Goal: Task Accomplishment & Management: Use online tool/utility

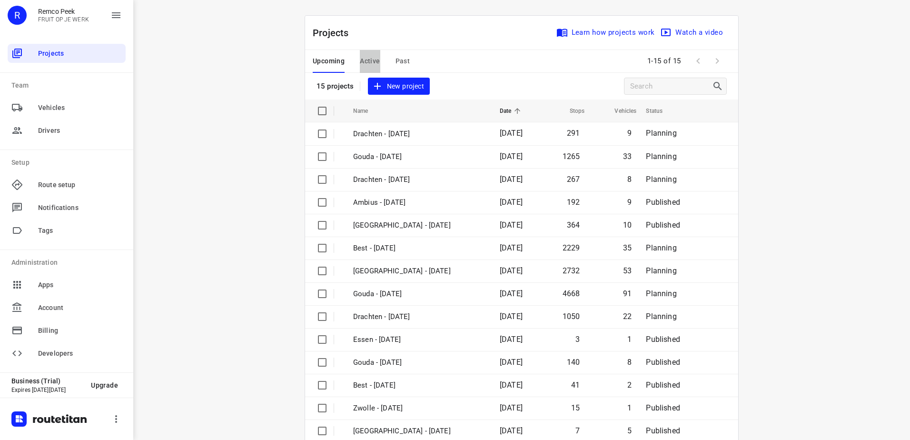
click at [365, 57] on span "Active" at bounding box center [370, 61] width 20 height 12
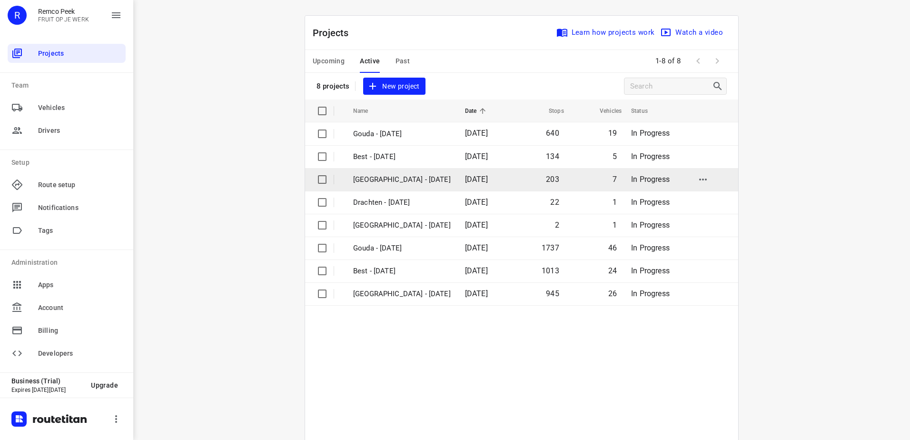
click at [400, 171] on td "[GEOGRAPHIC_DATA] - [DATE]" at bounding box center [401, 179] width 114 height 23
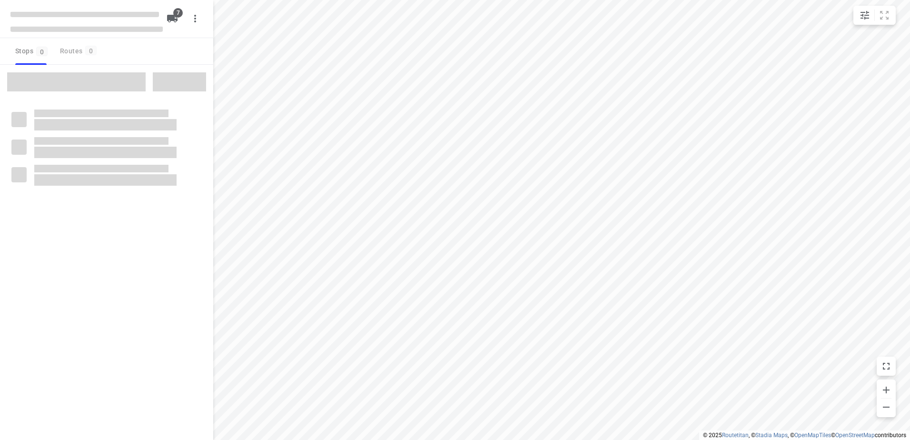
type input "distance"
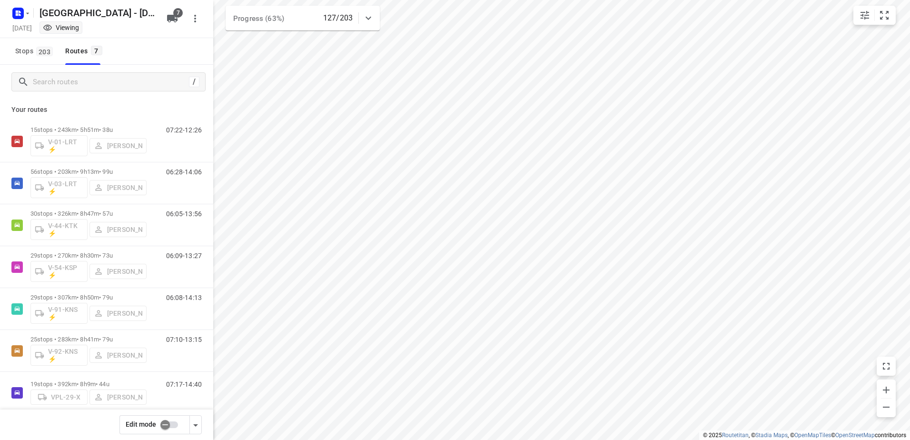
click at [369, 16] on icon at bounding box center [368, 17] width 11 height 11
click at [369, 16] on icon at bounding box center [368, 21] width 11 height 11
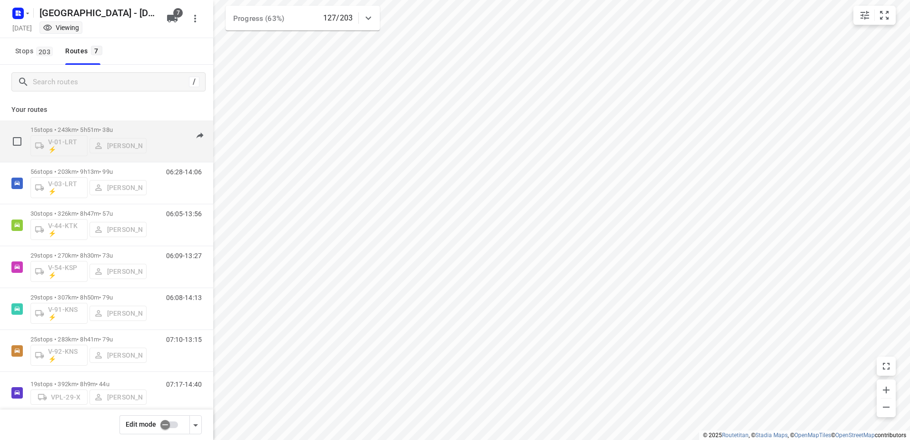
click at [101, 128] on p "15 stops • 243km • 5h51m • 38u" at bounding box center [88, 129] width 116 height 7
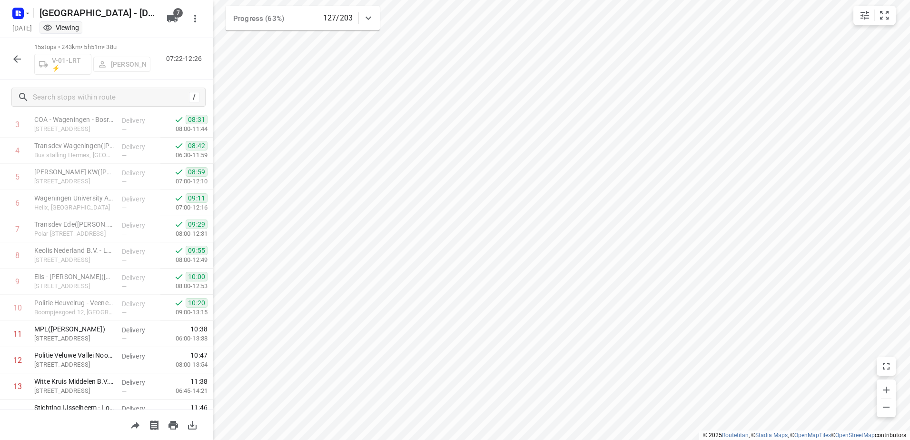
scroll to position [171, 0]
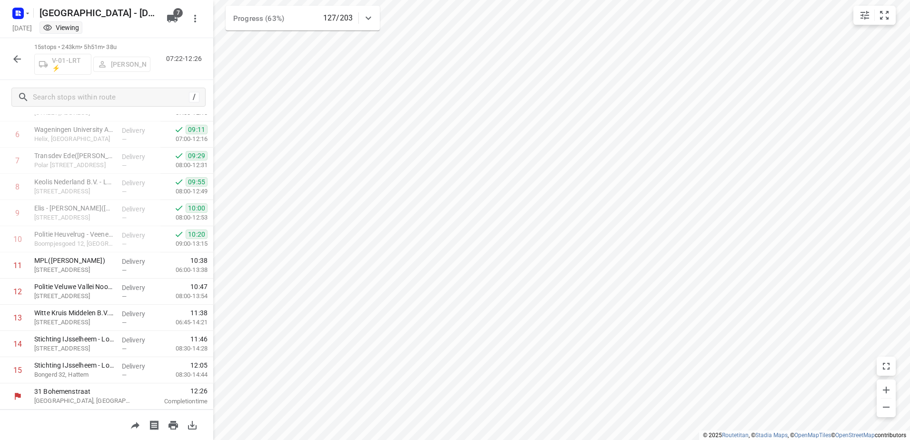
click at [19, 56] on icon "button" at bounding box center [16, 58] width 11 height 11
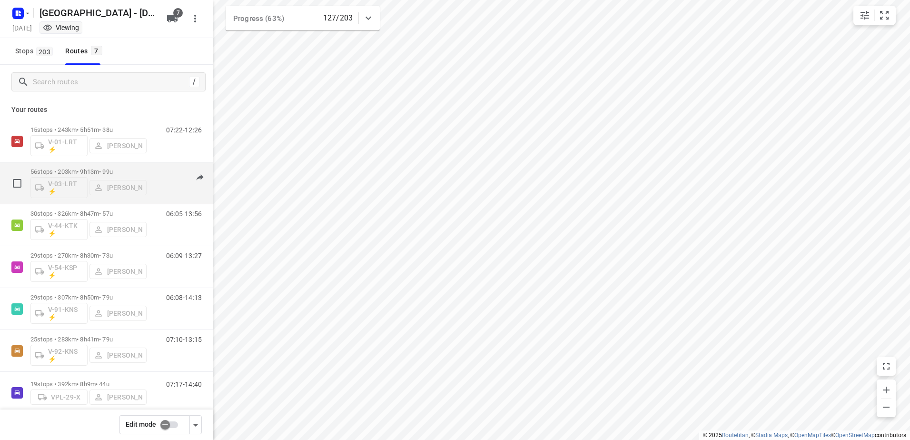
click at [85, 167] on div "56 stops • 203km • 9h13m • 99u V-03-LRT ⚡ [PERSON_NAME]" at bounding box center [88, 182] width 116 height 39
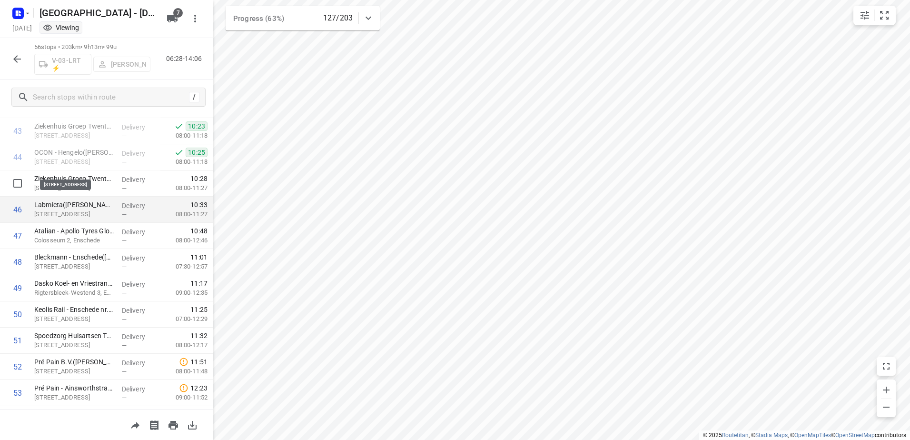
scroll to position [1237, 0]
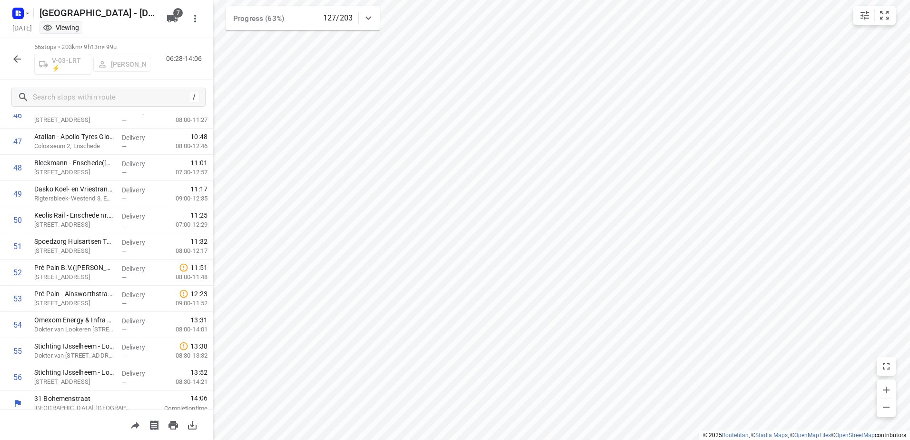
click at [20, 57] on icon "button" at bounding box center [16, 58] width 11 height 11
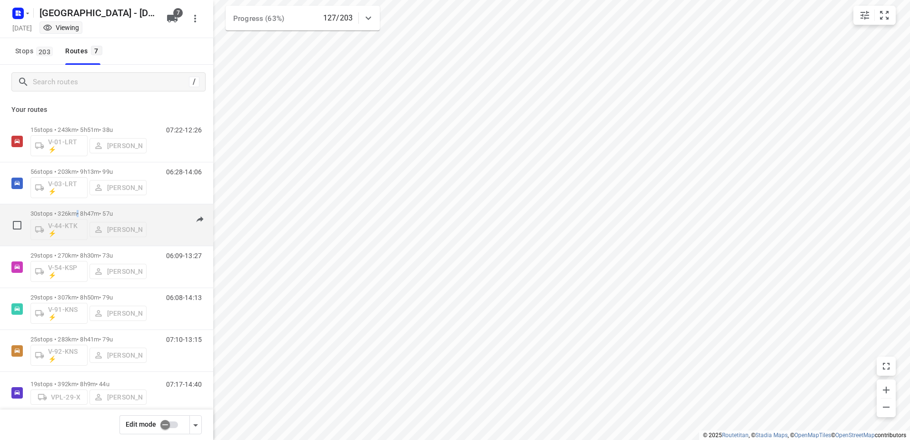
click at [80, 210] on p "30 stops • 326km • 8h47m • 57u" at bounding box center [88, 213] width 116 height 7
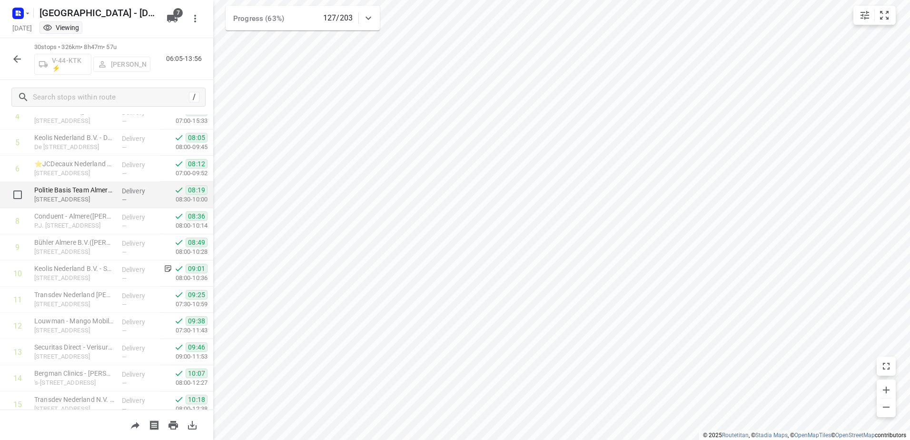
scroll to position [136, 0]
click at [14, 59] on icon "button" at bounding box center [17, 59] width 8 height 8
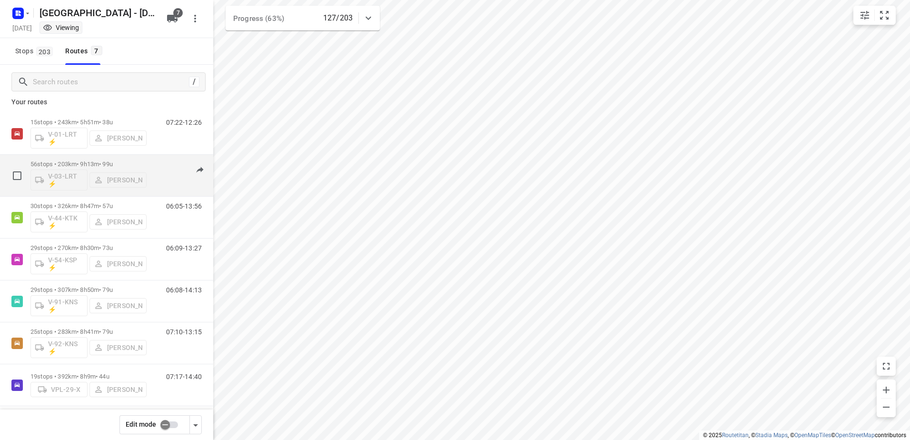
scroll to position [14, 0]
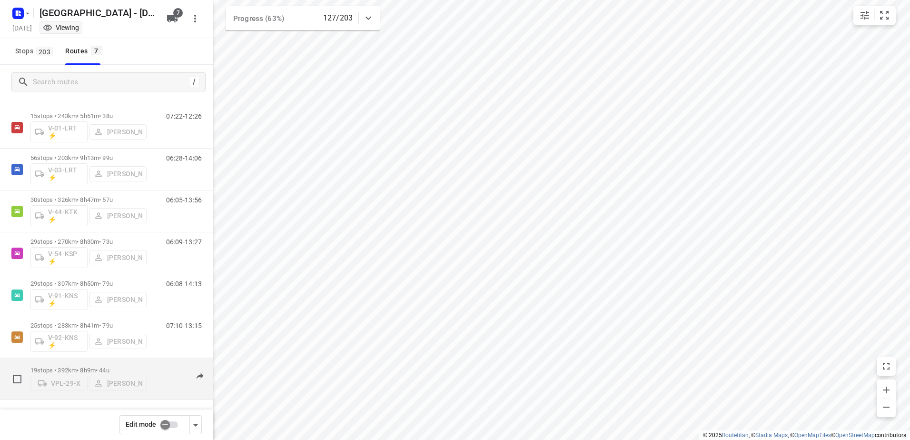
click at [88, 366] on p "19 stops • 392km • 8h9m • 44u" at bounding box center [88, 369] width 116 height 7
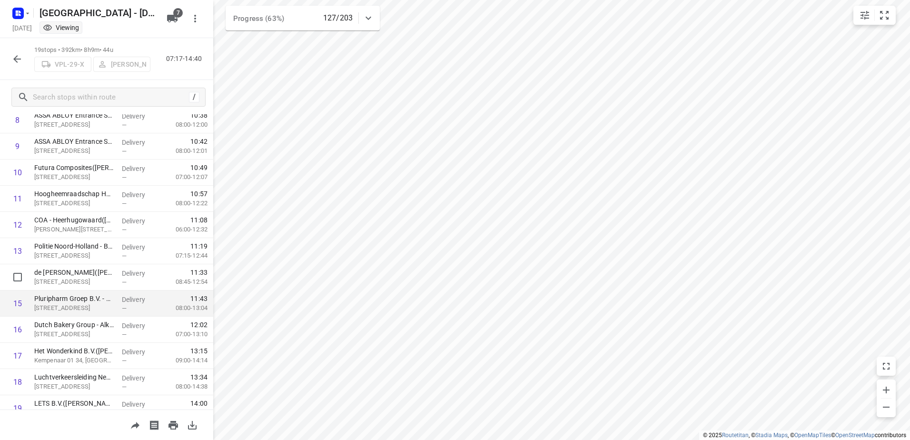
scroll to position [276, 0]
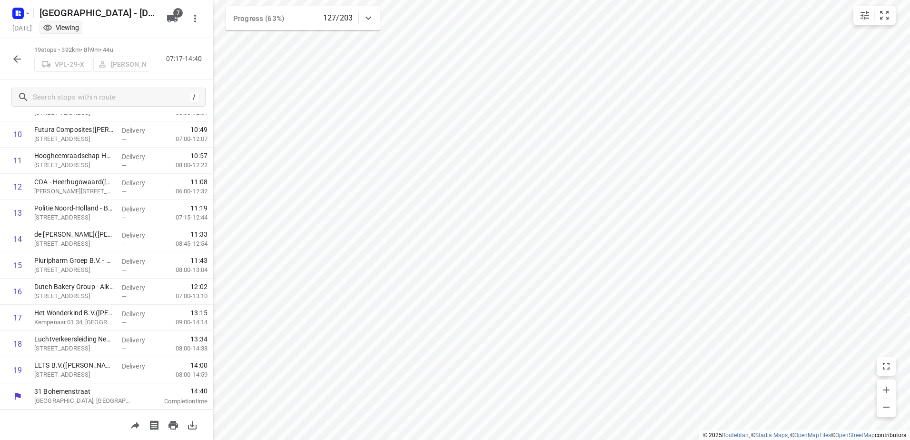
click at [14, 55] on icon "button" at bounding box center [16, 58] width 11 height 11
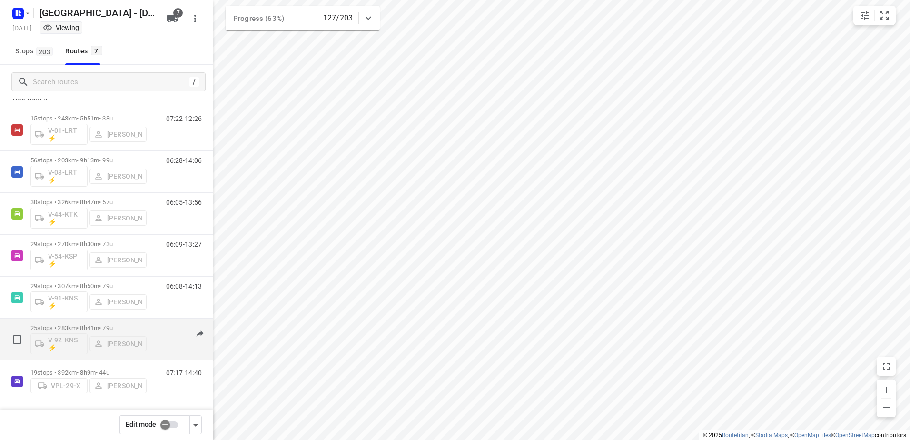
scroll to position [14, 0]
click at [94, 322] on p "25 stops • 283km • 8h41m • 79u" at bounding box center [88, 325] width 116 height 7
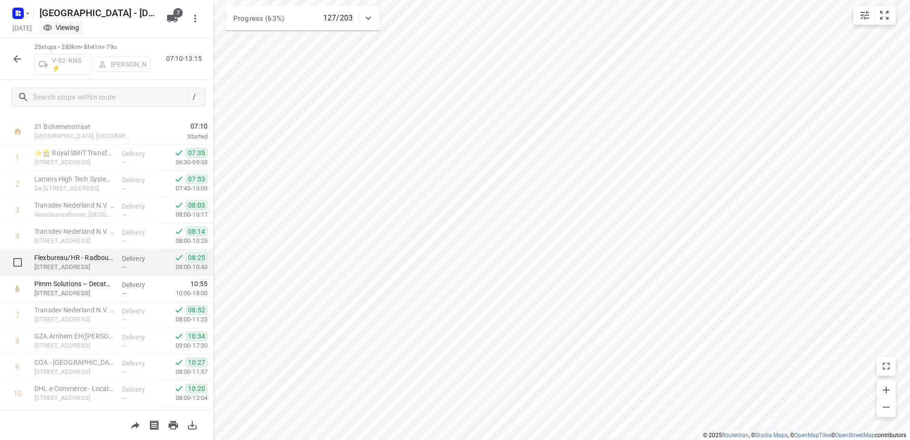
scroll to position [5, 0]
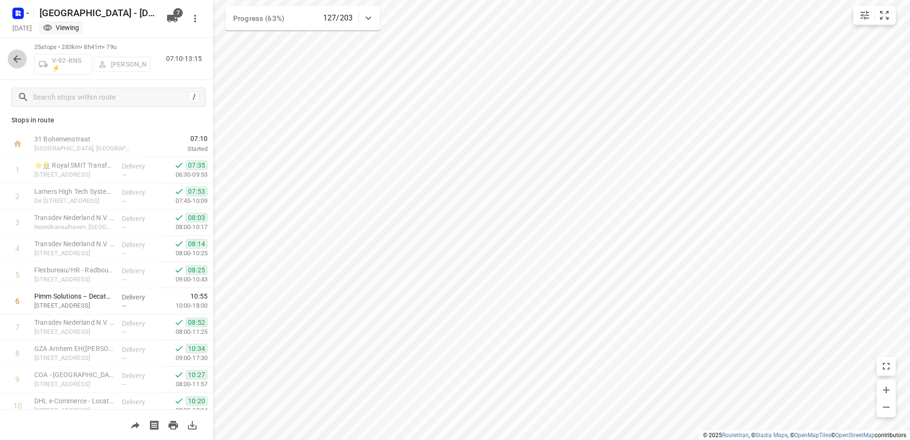
click at [19, 58] on icon "button" at bounding box center [16, 58] width 11 height 11
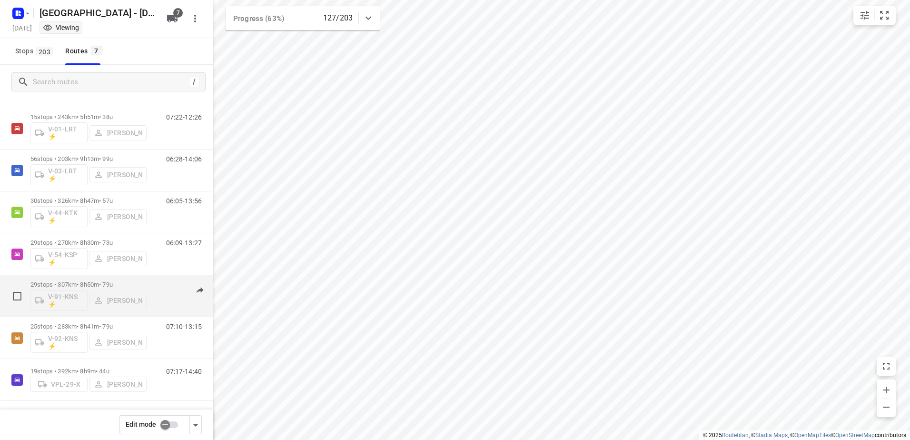
scroll to position [14, 0]
click at [82, 279] on div "29 stops • 307km • 8h50m • 79u V-91-KNS ⚡ [PERSON_NAME]" at bounding box center [88, 294] width 116 height 39
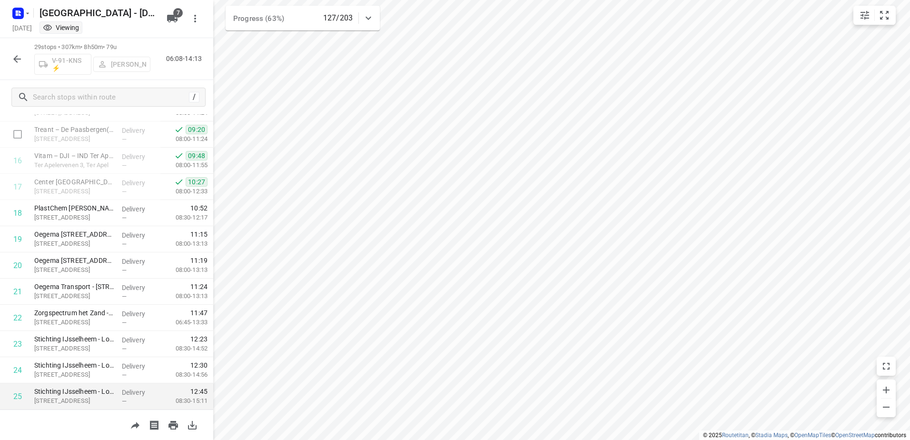
scroll to position [538, 0]
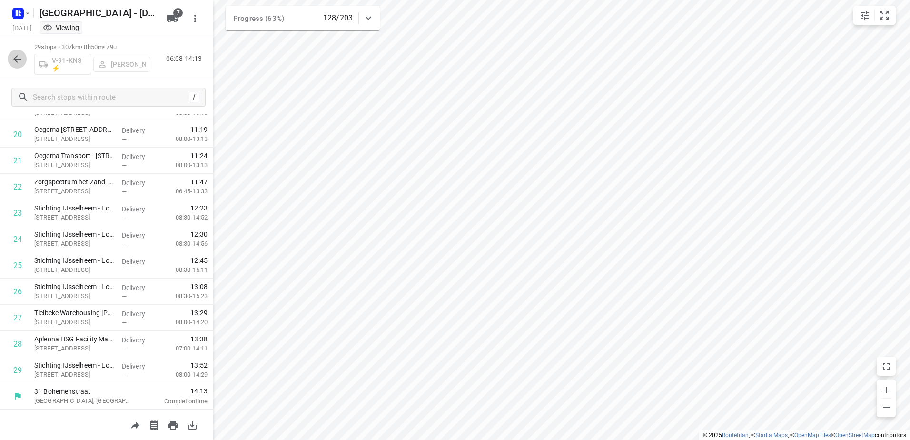
click at [18, 60] on icon "button" at bounding box center [16, 58] width 11 height 11
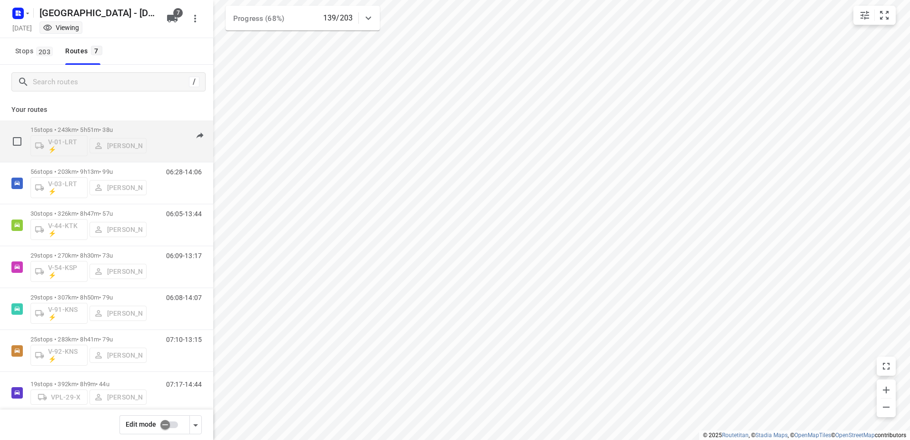
click at [79, 126] on p "15 stops • 243km • 5h51m • 38u" at bounding box center [88, 129] width 116 height 7
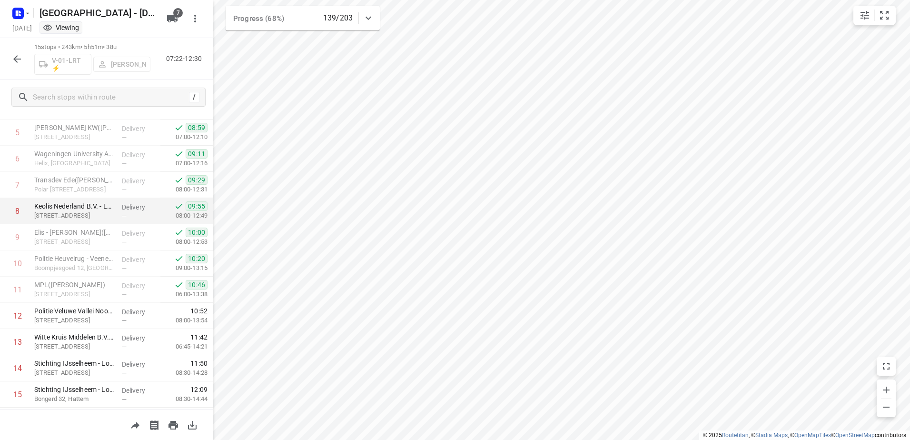
scroll to position [171, 0]
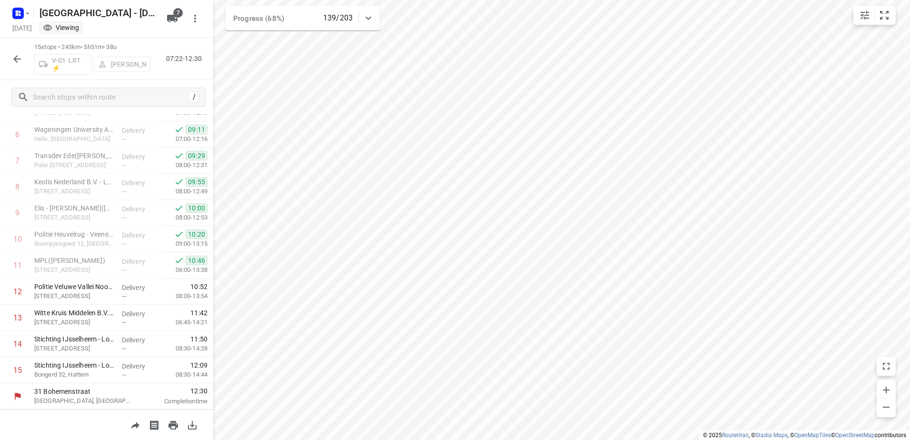
click at [15, 59] on icon "button" at bounding box center [17, 59] width 8 height 8
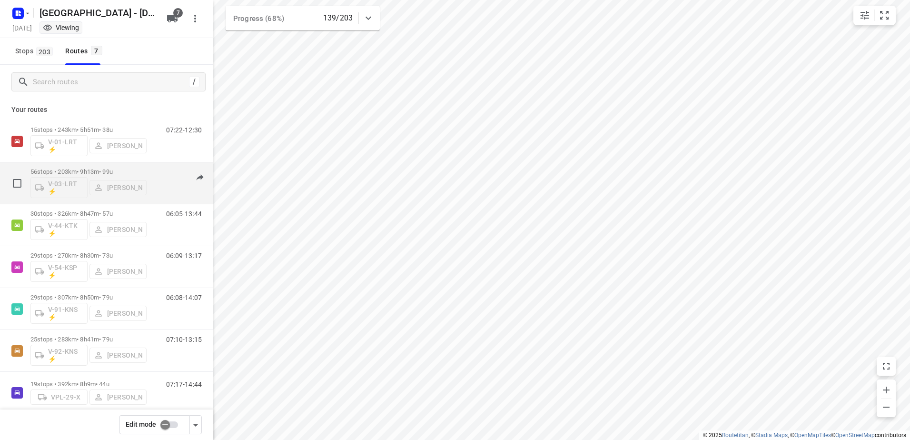
click at [77, 167] on div "56 stops • 203km • 9h13m • 99u V-03-LRT ⚡ [PERSON_NAME]" at bounding box center [88, 182] width 116 height 39
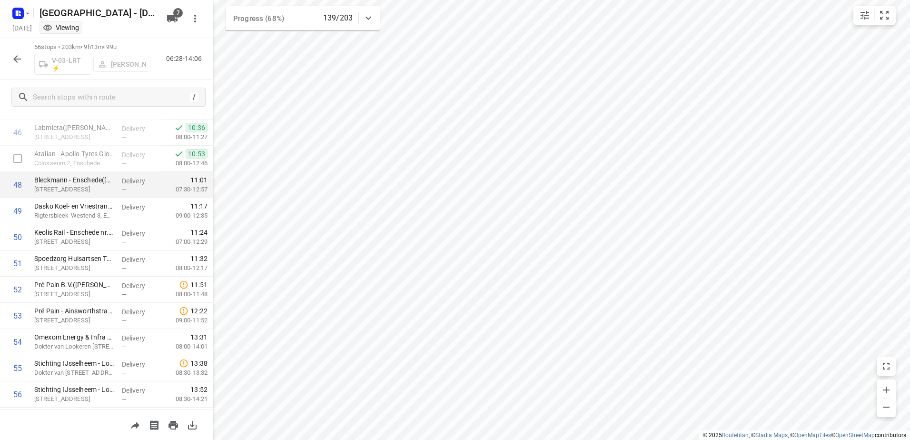
scroll to position [1244, 0]
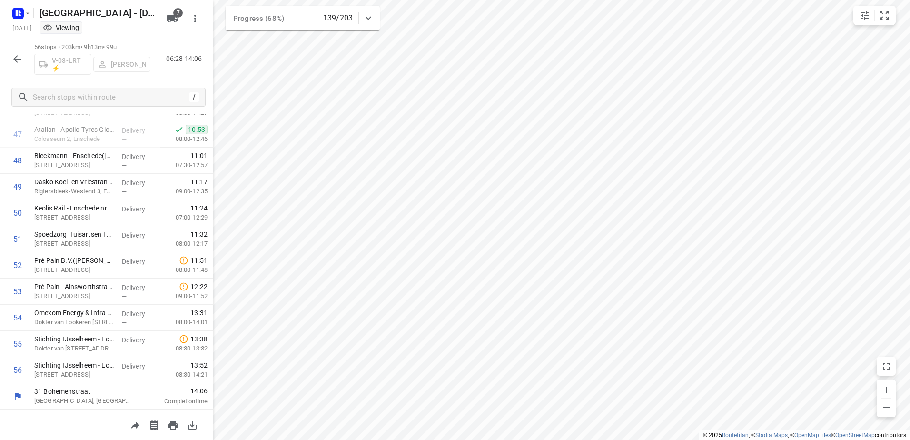
click at [7, 56] on div "56 stops • 203km • 9h13m • 99u V-03-LRT ⚡ [PERSON_NAME] 06:28-14:06" at bounding box center [106, 59] width 213 height 42
click at [22, 58] on icon "button" at bounding box center [16, 58] width 11 height 11
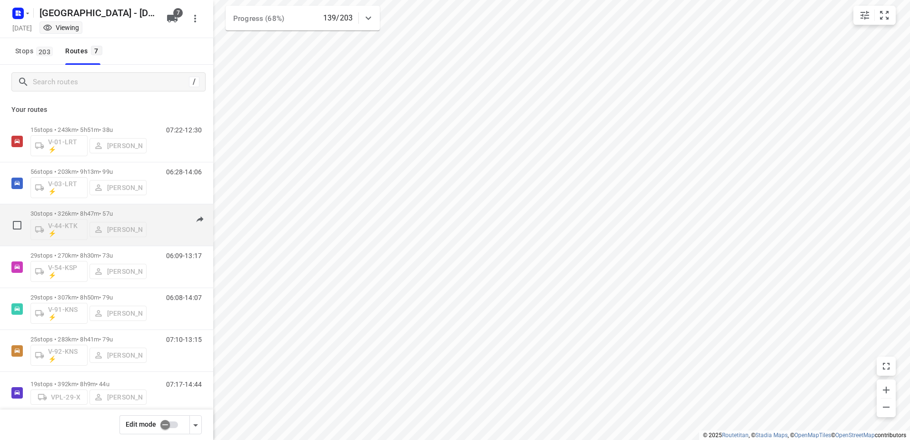
click at [87, 208] on div "30 stops • 326km • 8h47m • 57u V-44-KTK ⚡ Gera van de Vreugde" at bounding box center [88, 224] width 116 height 39
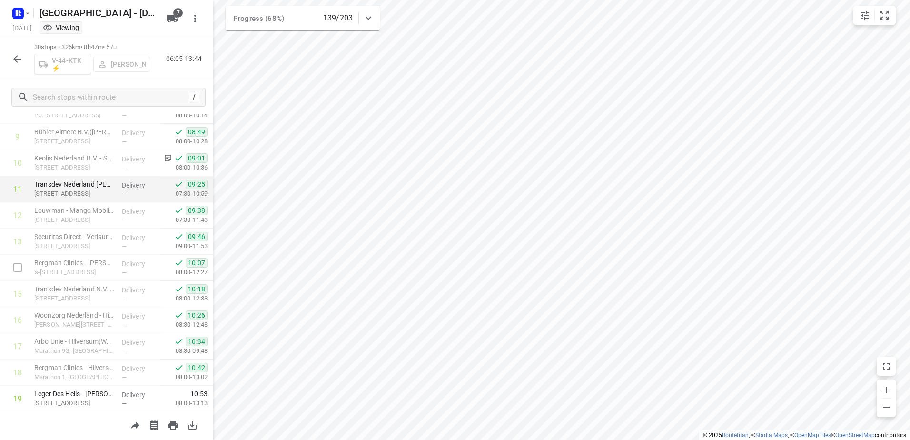
scroll to position [231, 0]
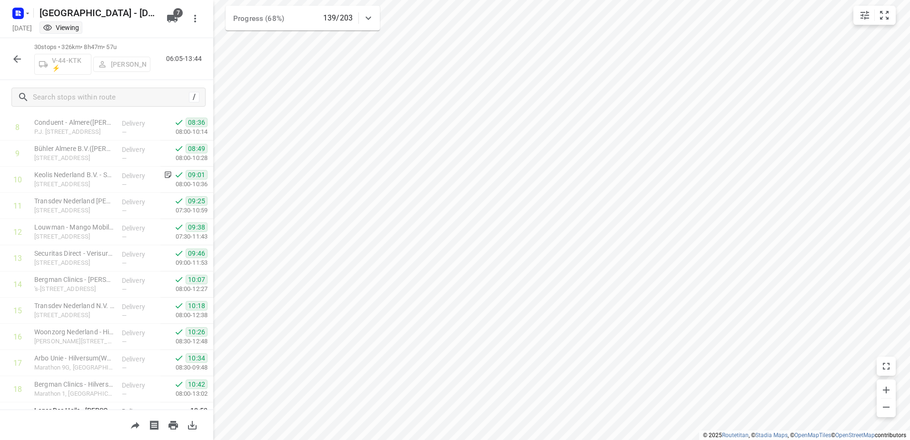
click at [10, 58] on button "button" at bounding box center [17, 58] width 19 height 19
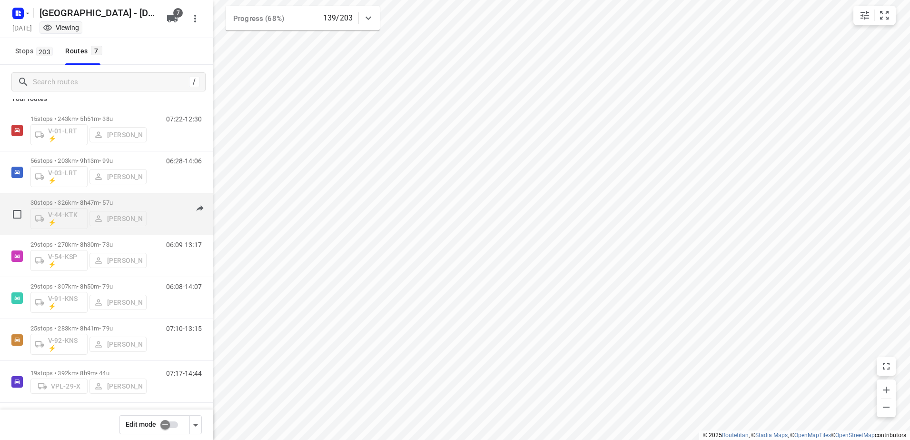
scroll to position [14, 0]
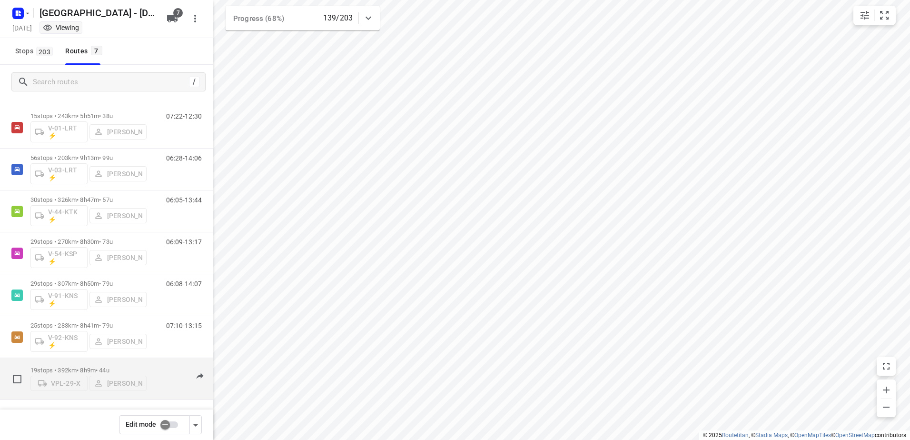
click at [90, 366] on p "19 stops • 392km • 8h9m • 44u" at bounding box center [88, 369] width 116 height 7
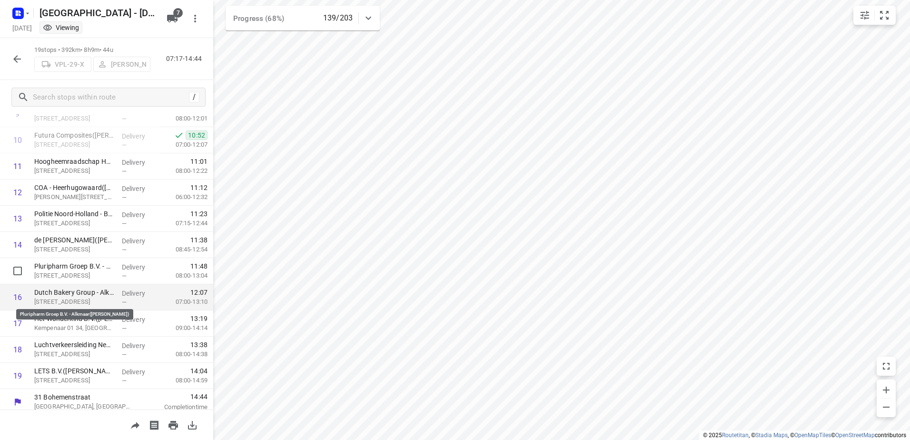
scroll to position [276, 0]
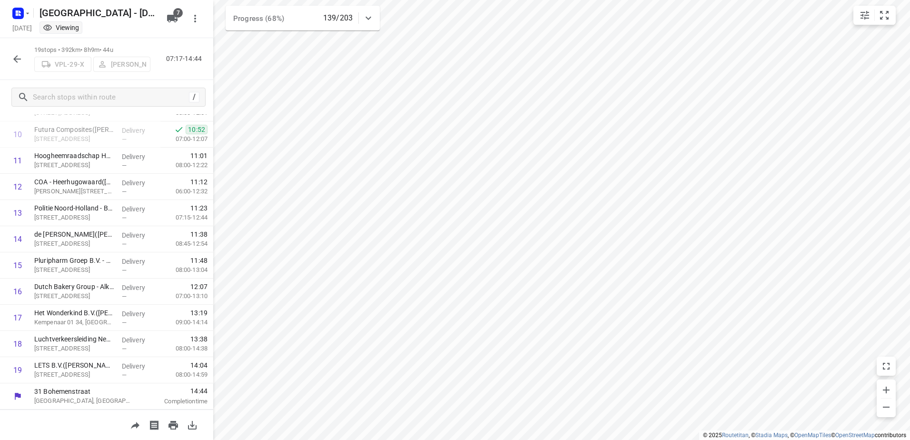
click at [16, 58] on icon "button" at bounding box center [17, 59] width 8 height 8
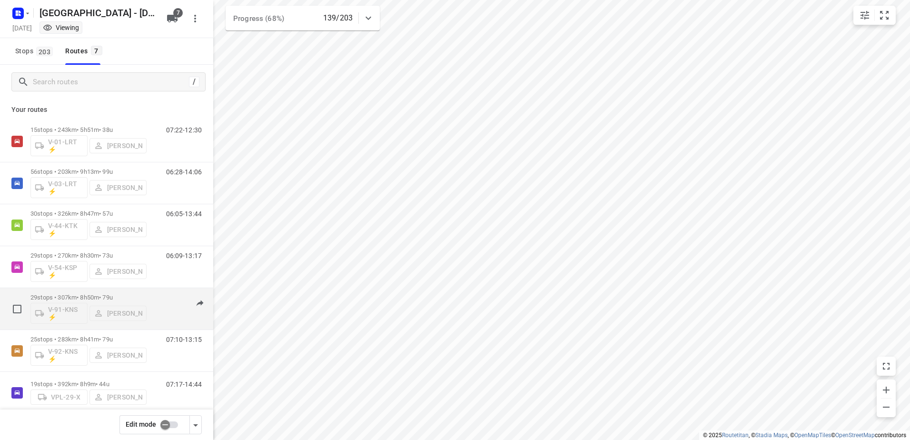
scroll to position [14, 0]
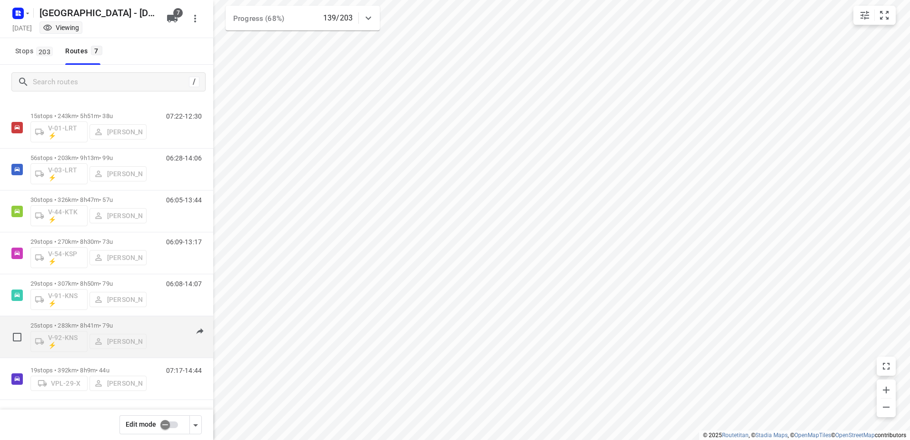
click at [97, 329] on div "V-92-KNS ⚡ [PERSON_NAME]" at bounding box center [88, 340] width 116 height 23
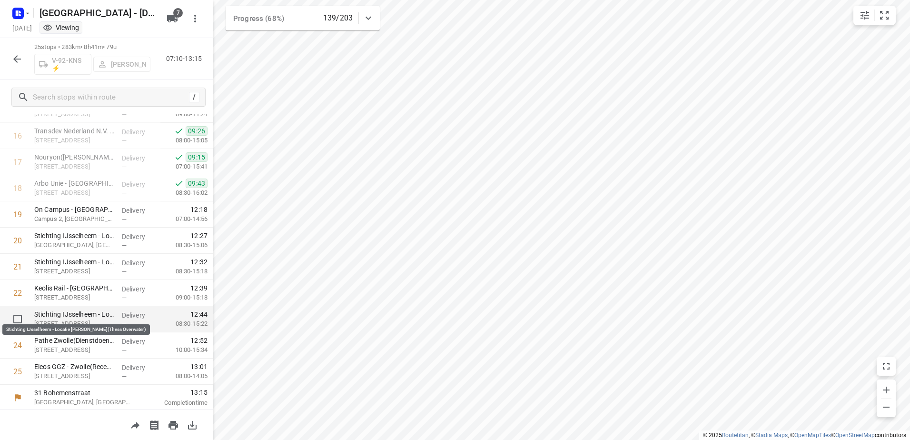
scroll to position [433, 0]
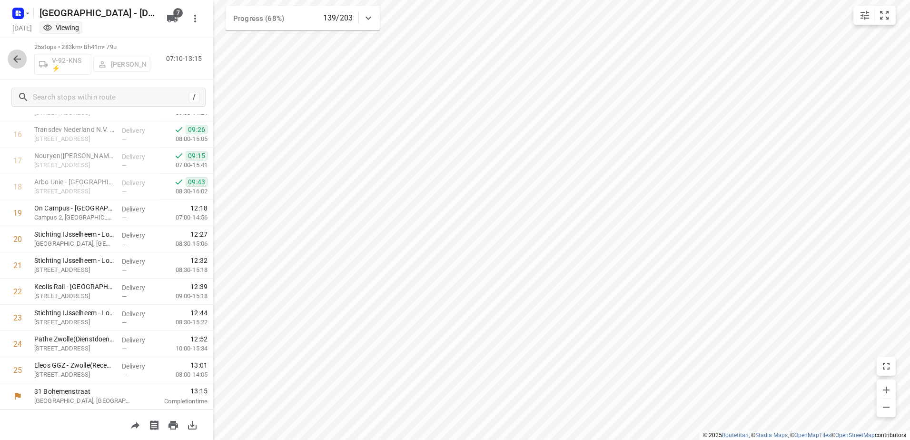
click at [20, 61] on icon "button" at bounding box center [16, 58] width 11 height 11
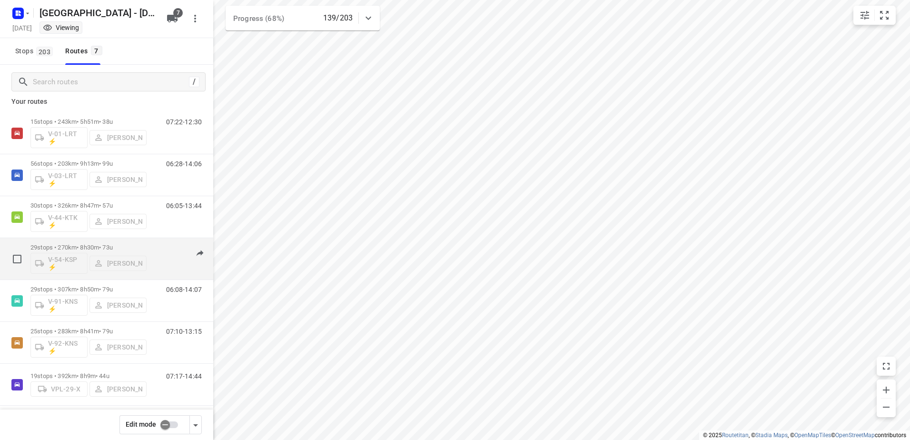
scroll to position [14, 0]
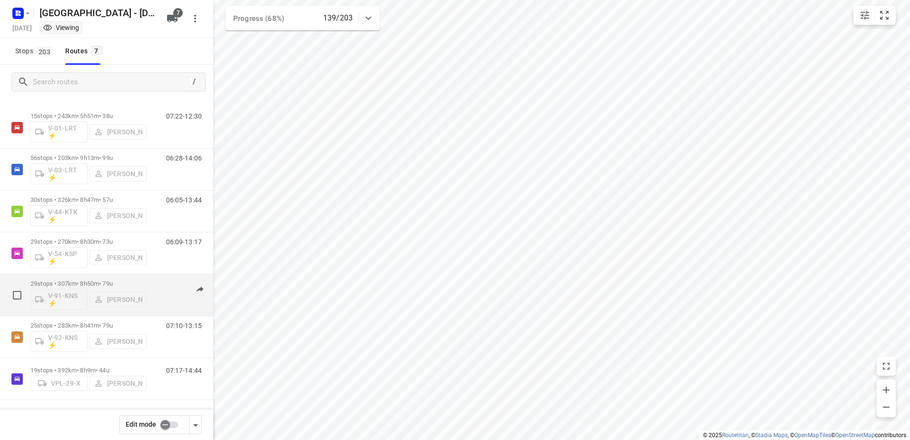
click at [92, 279] on div "29 stops • 307km • 8h50m • 79u V-91-KNS ⚡ [PERSON_NAME]" at bounding box center [88, 294] width 116 height 39
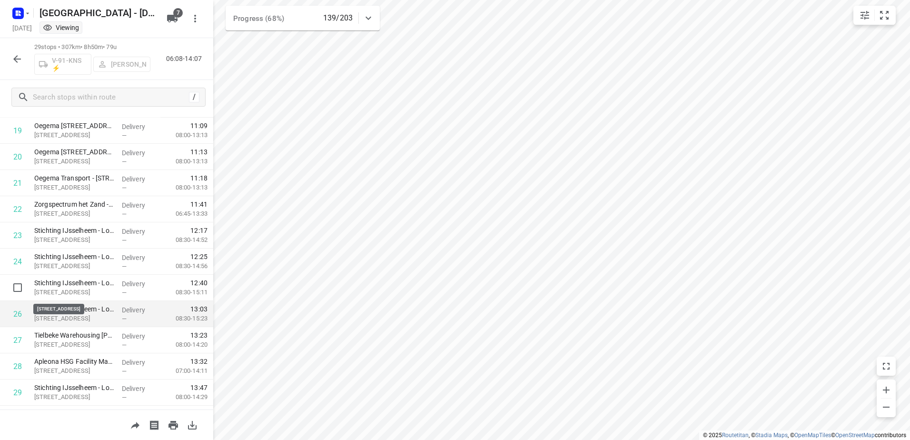
scroll to position [538, 0]
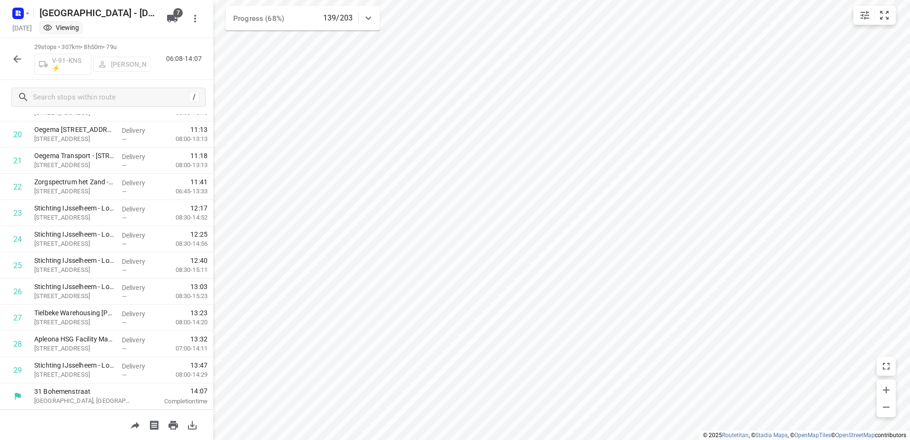
click at [22, 57] on button "button" at bounding box center [17, 58] width 19 height 19
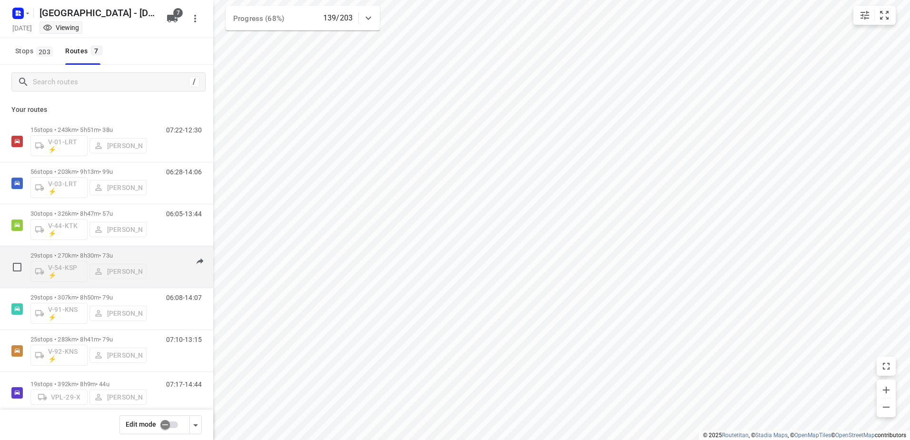
scroll to position [14, 0]
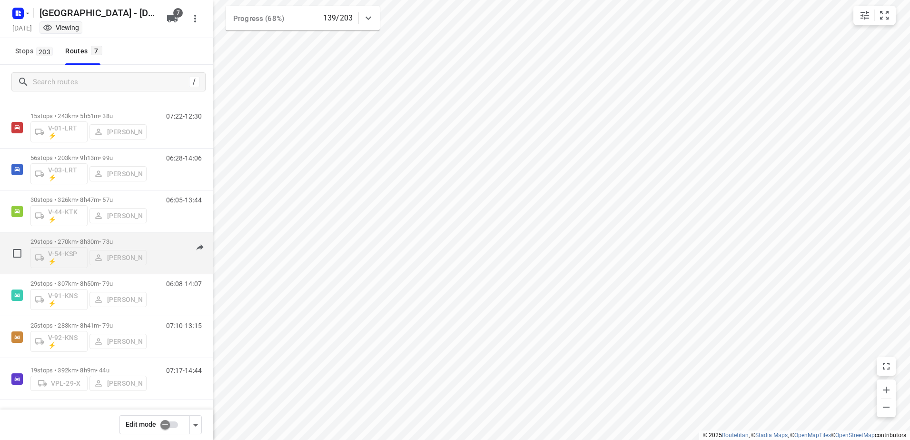
click at [79, 242] on p "29 stops • 270km • 8h30m • 73u" at bounding box center [88, 241] width 116 height 7
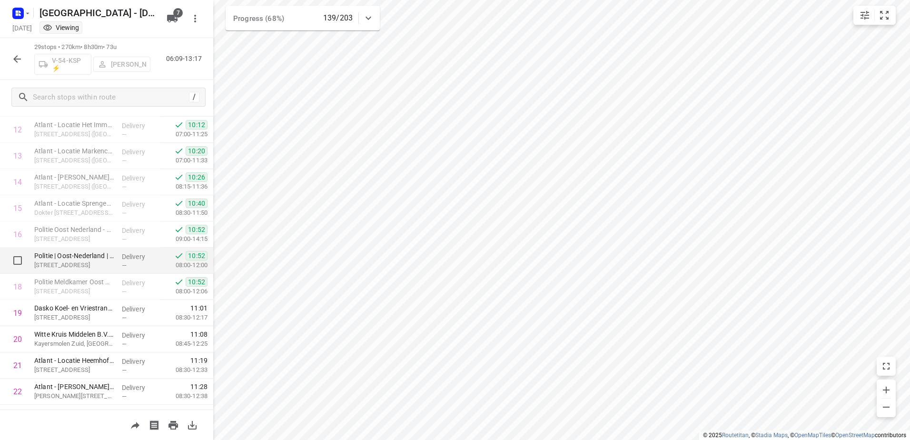
scroll to position [538, 0]
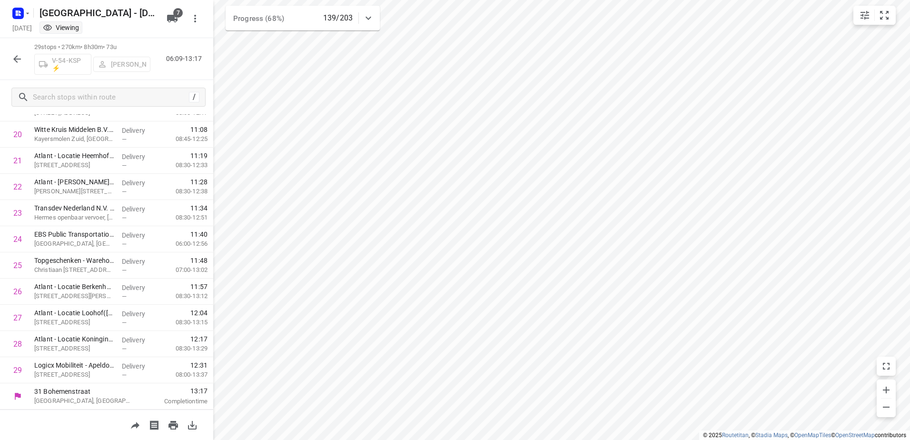
click at [19, 62] on icon "button" at bounding box center [16, 58] width 11 height 11
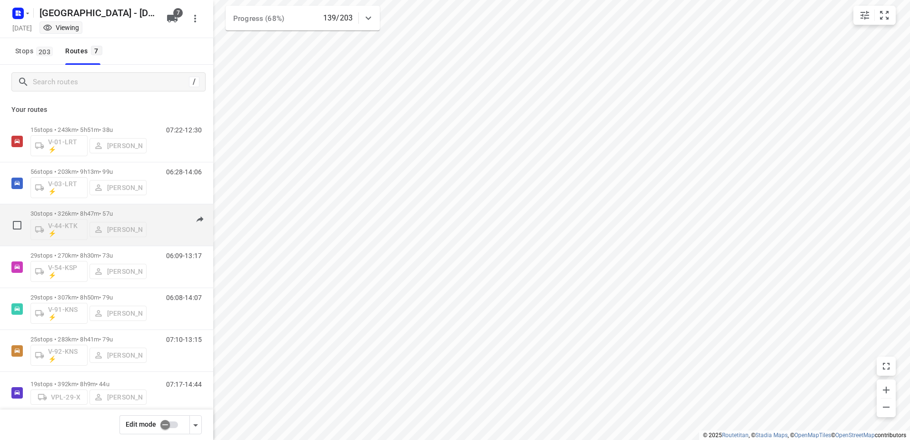
click at [94, 213] on p "30 stops • 326km • 8h47m • 57u" at bounding box center [88, 213] width 116 height 7
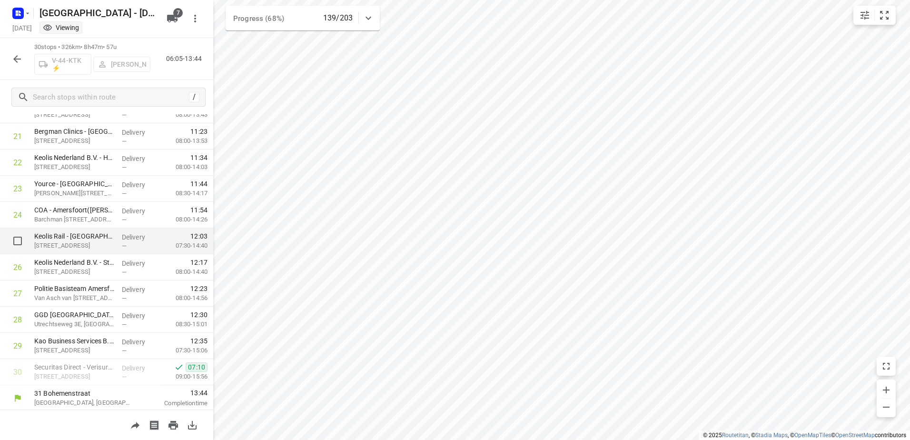
scroll to position [564, 0]
click at [16, 57] on icon "button" at bounding box center [17, 59] width 8 height 8
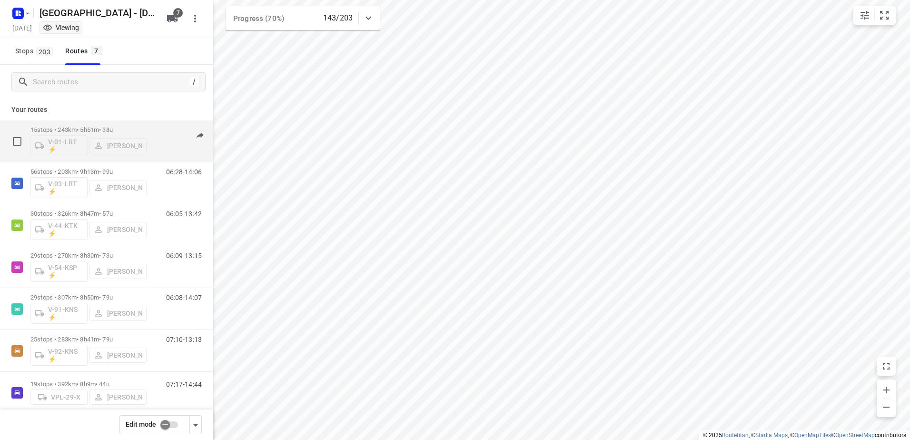
click at [81, 126] on div "15 stops • 243km • 5h51m • 38u V-01-LRT ⚡ [PERSON_NAME]" at bounding box center [88, 140] width 116 height 39
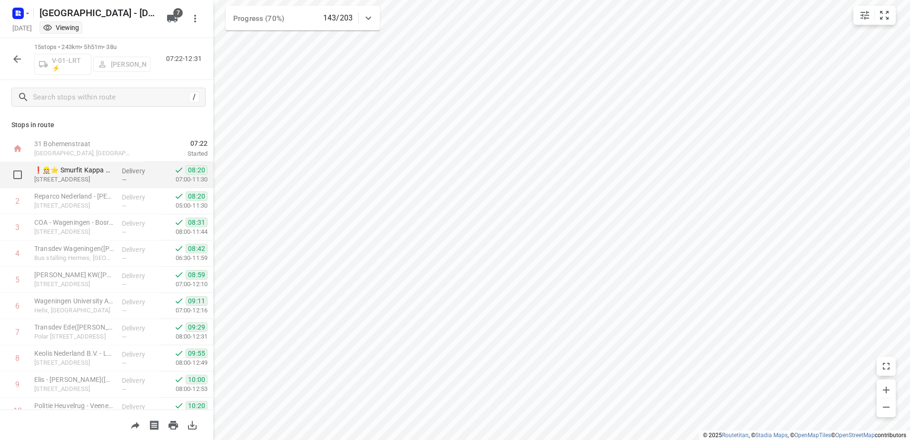
scroll to position [171, 0]
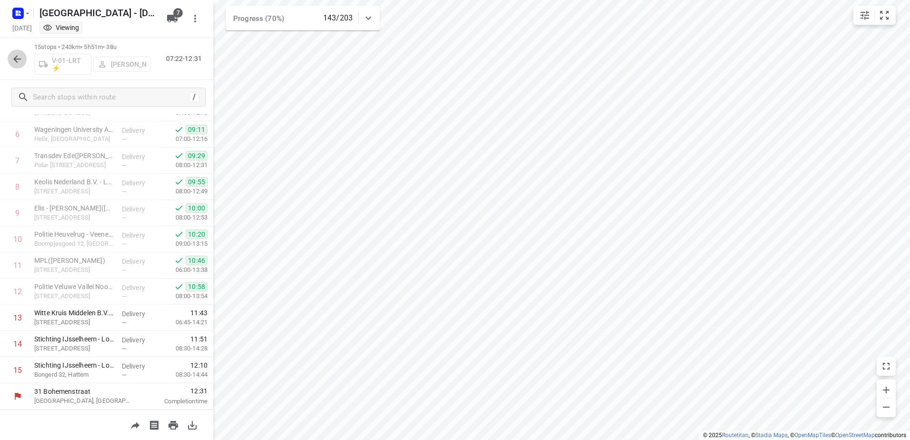
click at [17, 62] on icon "button" at bounding box center [16, 58] width 11 height 11
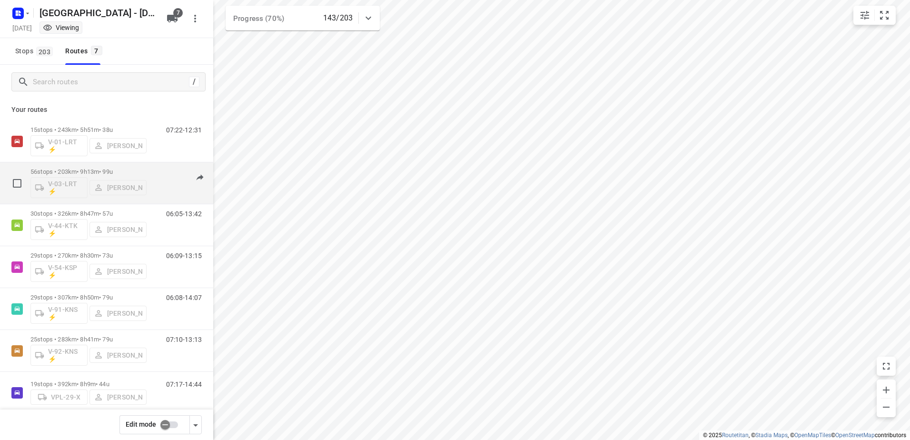
click at [91, 168] on p "56 stops • 203km • 9h13m • 99u" at bounding box center [88, 171] width 116 height 7
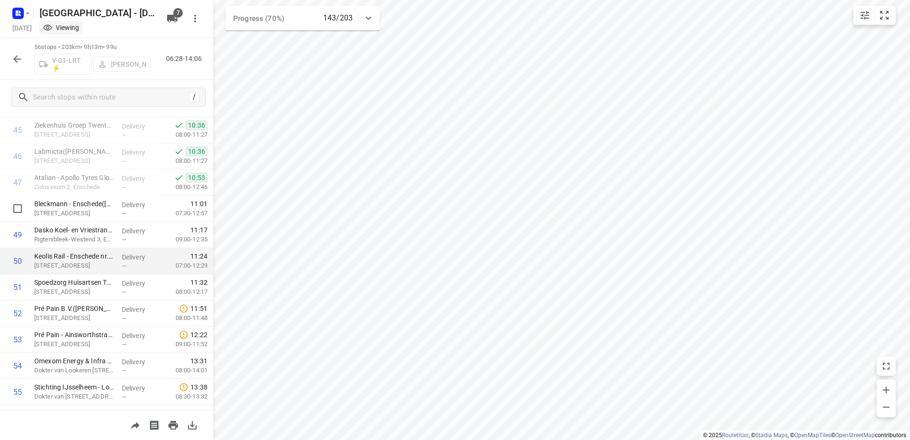
scroll to position [1244, 0]
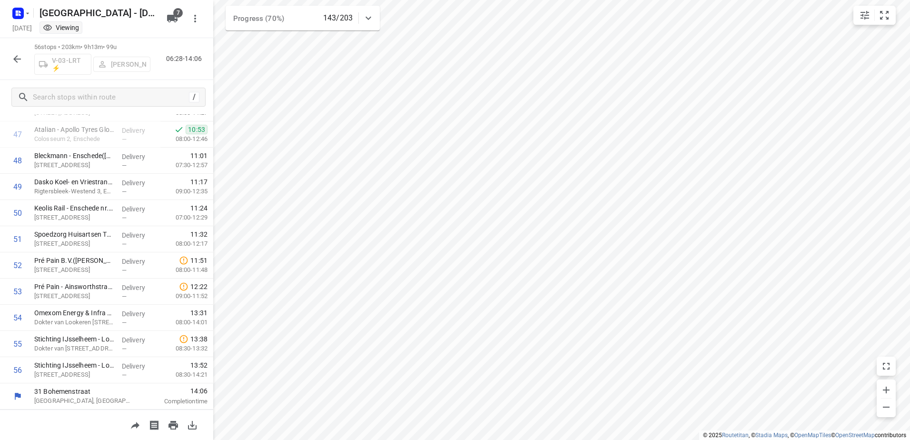
click at [23, 61] on button "button" at bounding box center [17, 58] width 19 height 19
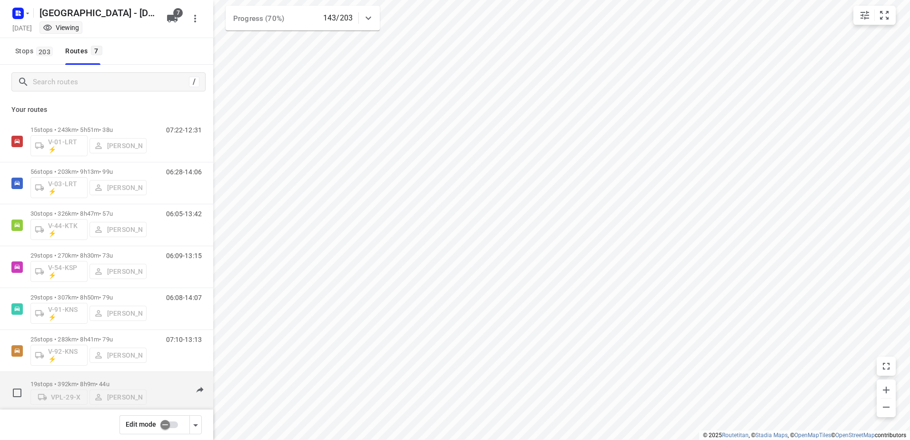
scroll to position [14, 0]
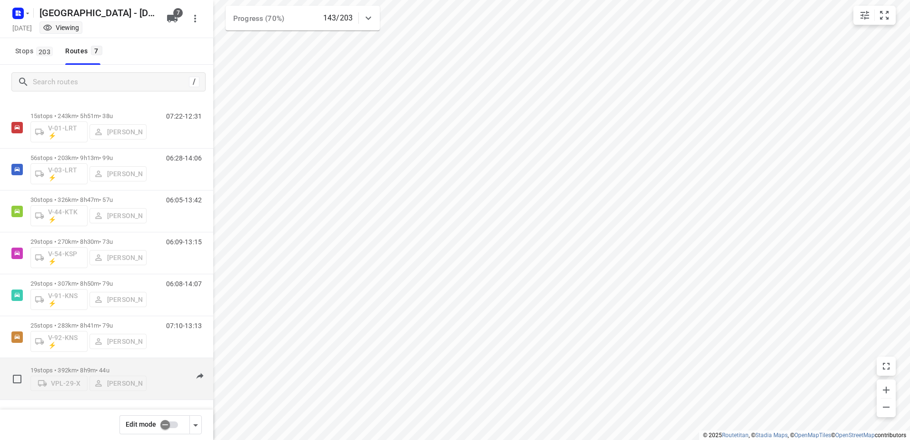
click at [94, 366] on p "19 stops • 392km • 8h9m • 44u" at bounding box center [88, 369] width 116 height 7
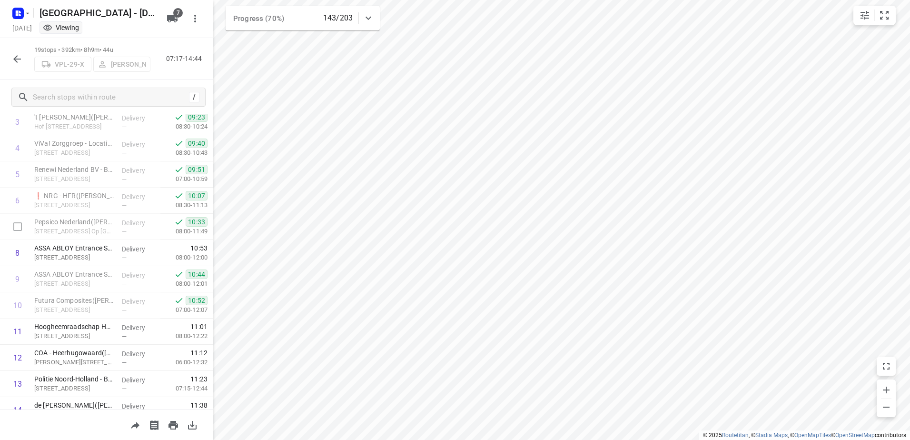
scroll to position [276, 0]
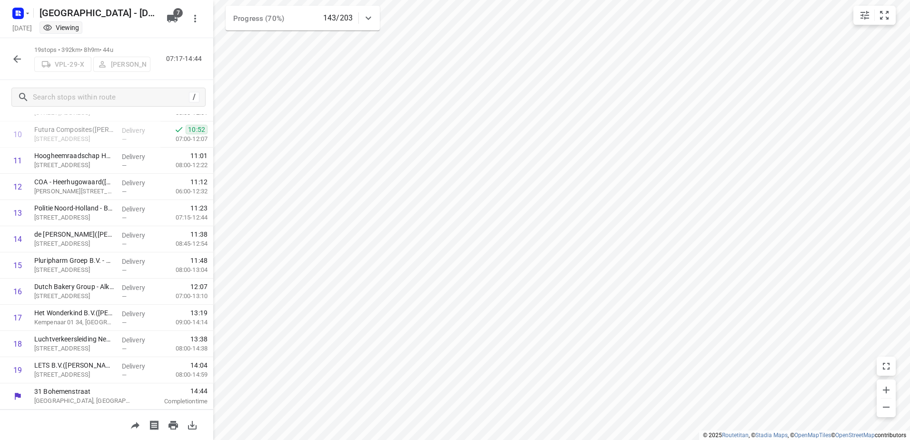
click at [21, 61] on icon "button" at bounding box center [16, 58] width 11 height 11
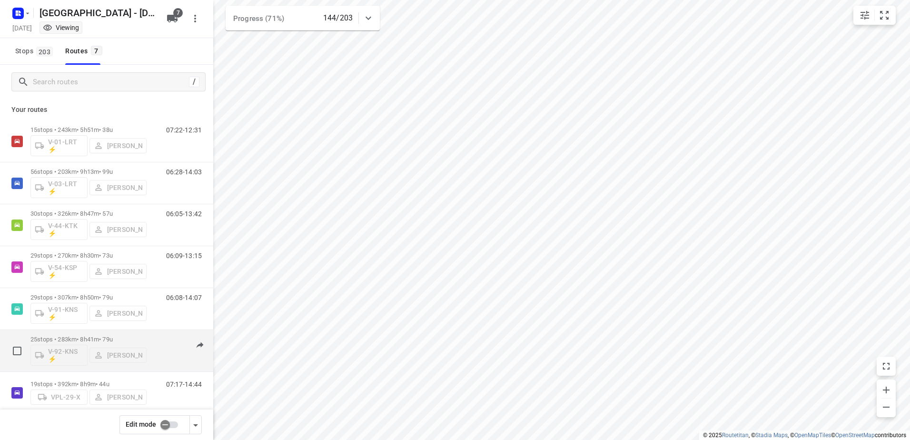
click at [124, 331] on div "25 stops • 283km • 8h41m • 79u V-92-KNS ⚡ [PERSON_NAME]" at bounding box center [88, 350] width 116 height 39
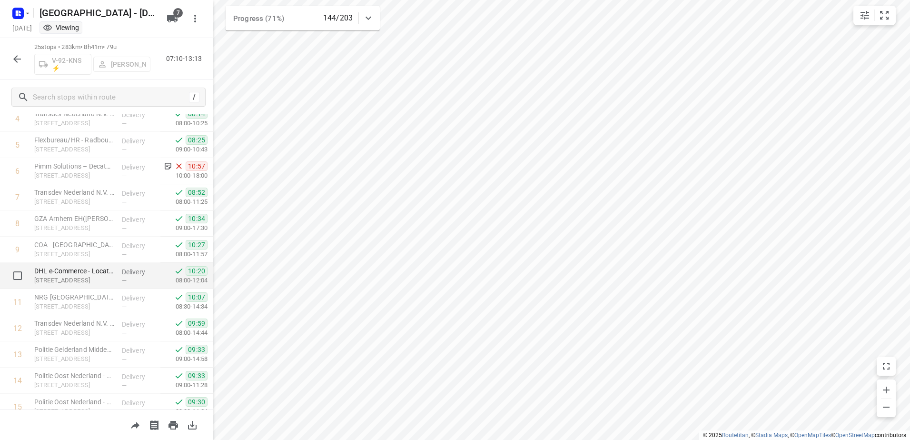
scroll to position [48, 0]
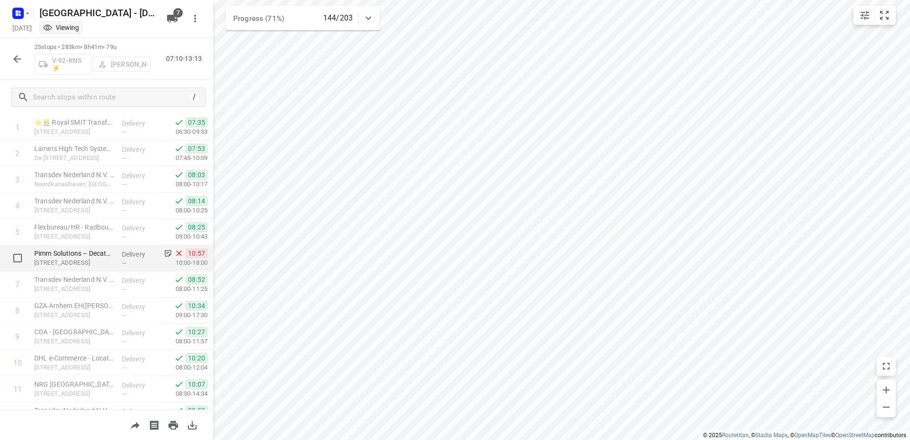
click at [122, 256] on p "Delivery" at bounding box center [139, 254] width 35 height 10
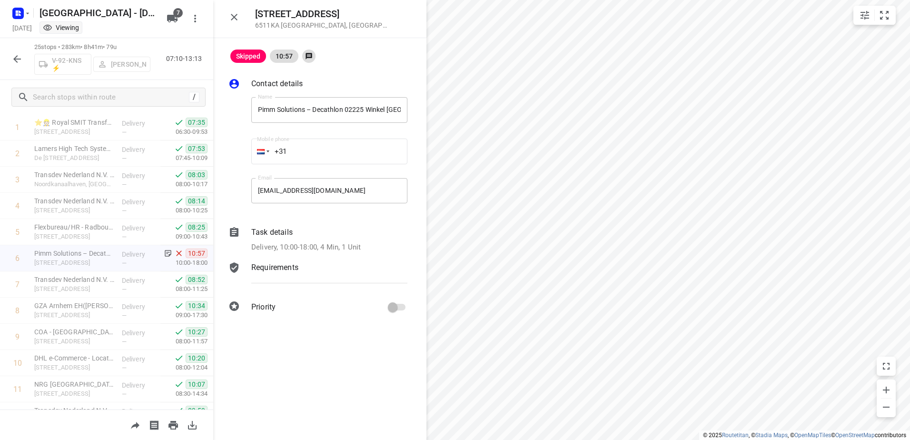
click at [282, 235] on p "Task details" at bounding box center [271, 232] width 41 height 11
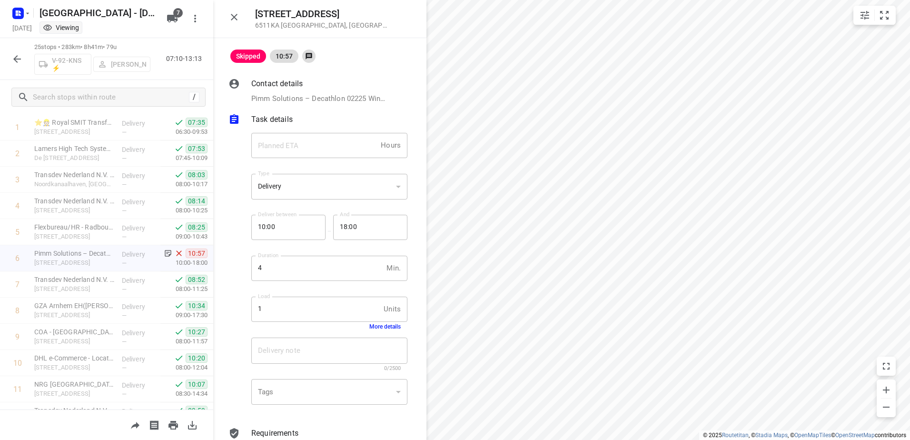
click at [377, 325] on button "More details" at bounding box center [384, 326] width 31 height 7
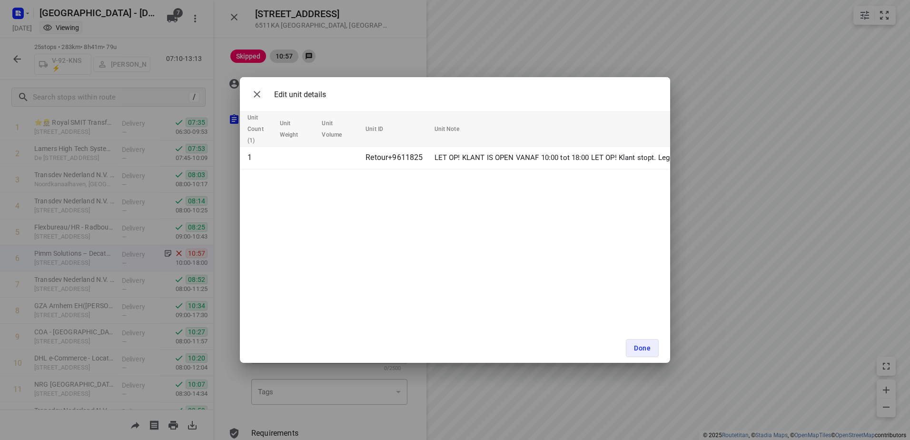
scroll to position [0, 61]
click at [405, 34] on div "Edit unit details Unit Count (1) Unit Weight Unit Volume Unit ID Unit Note 1 Re…" at bounding box center [455, 220] width 910 height 440
click at [640, 348] on span "Done" at bounding box center [642, 348] width 17 height 8
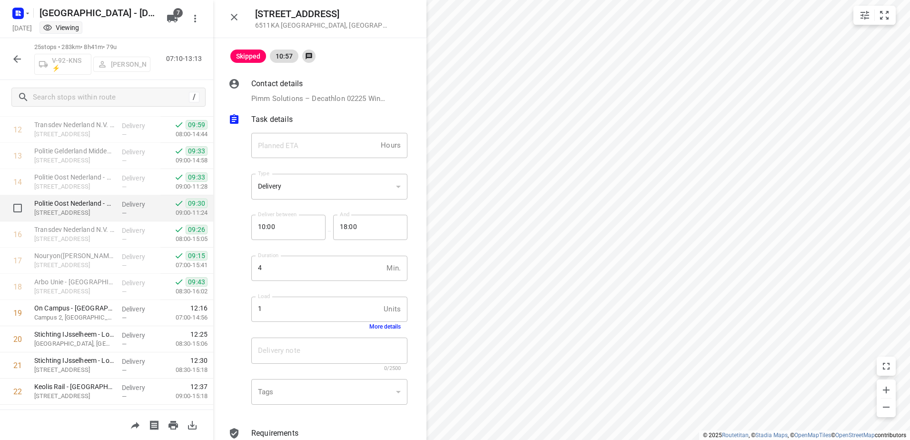
scroll to position [433, 0]
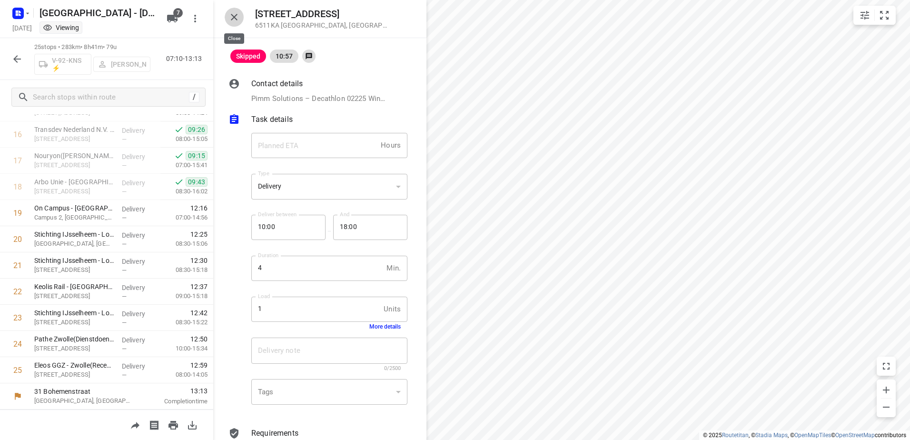
click at [237, 16] on icon "button" at bounding box center [233, 16] width 11 height 11
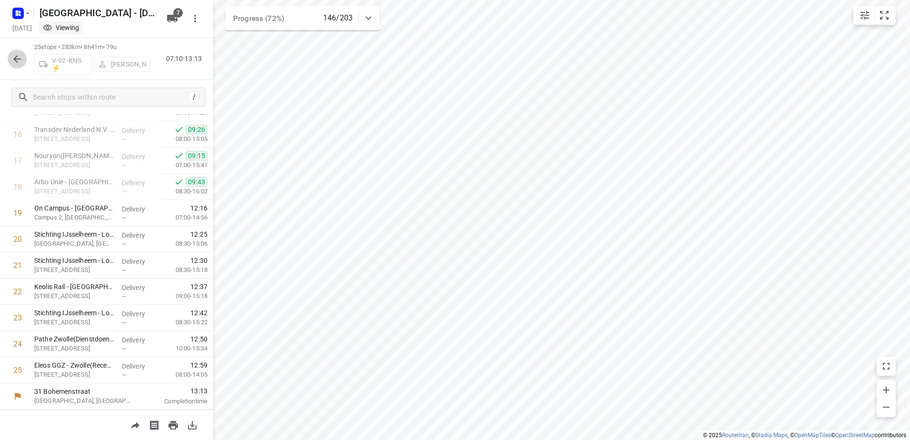
click at [18, 62] on icon "button" at bounding box center [16, 58] width 11 height 11
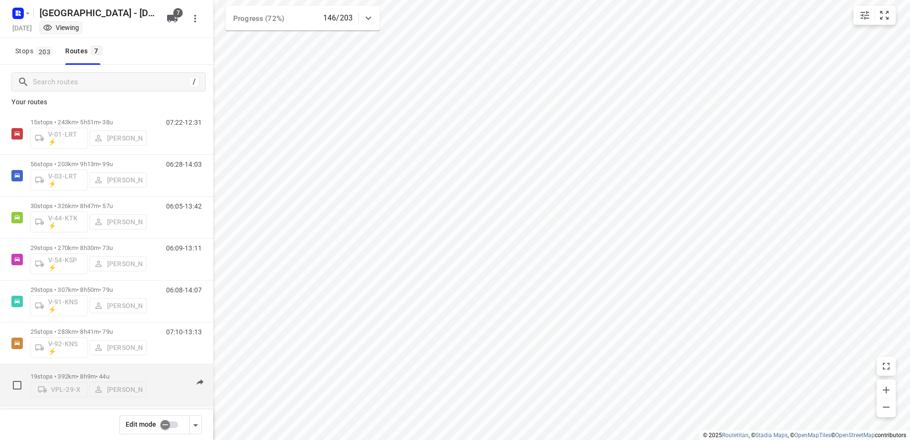
scroll to position [14, 0]
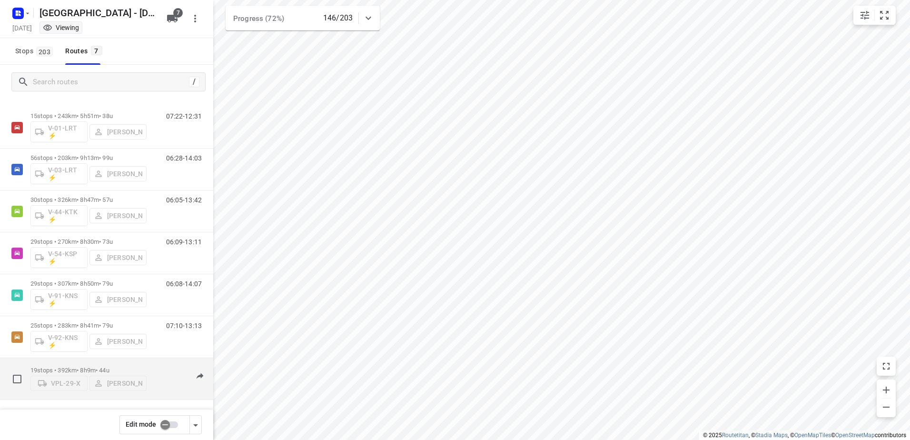
click at [90, 366] on p "19 stops • 392km • 8h9m • 44u" at bounding box center [88, 369] width 116 height 7
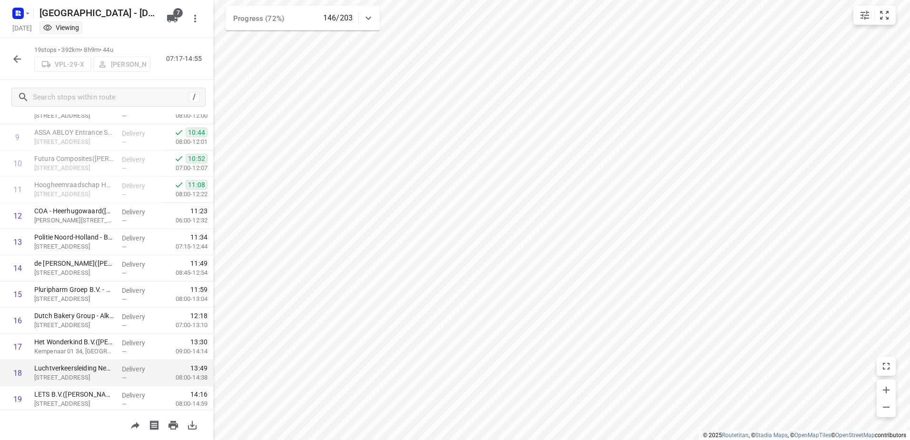
scroll to position [276, 0]
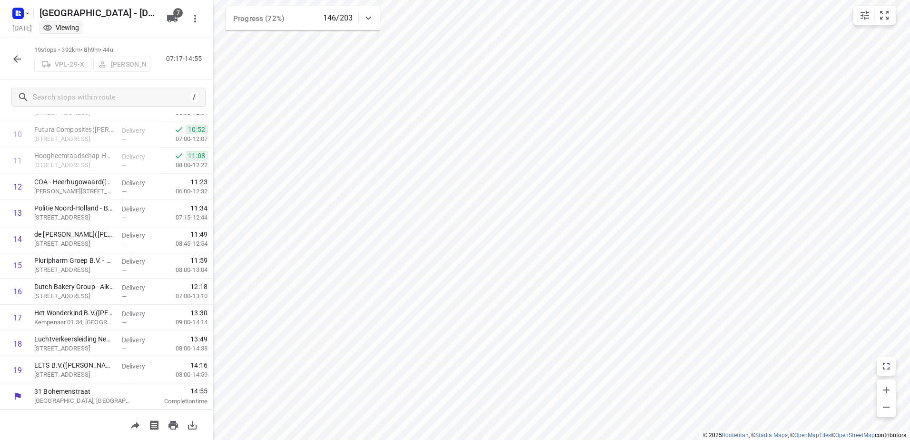
click at [16, 58] on icon "button" at bounding box center [16, 58] width 11 height 11
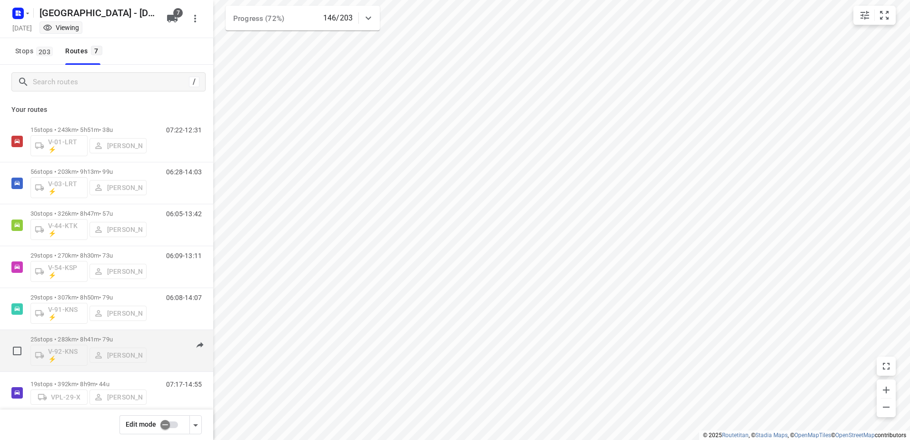
click at [98, 338] on p "25 stops • 283km • 8h41m • 79u" at bounding box center [88, 338] width 116 height 7
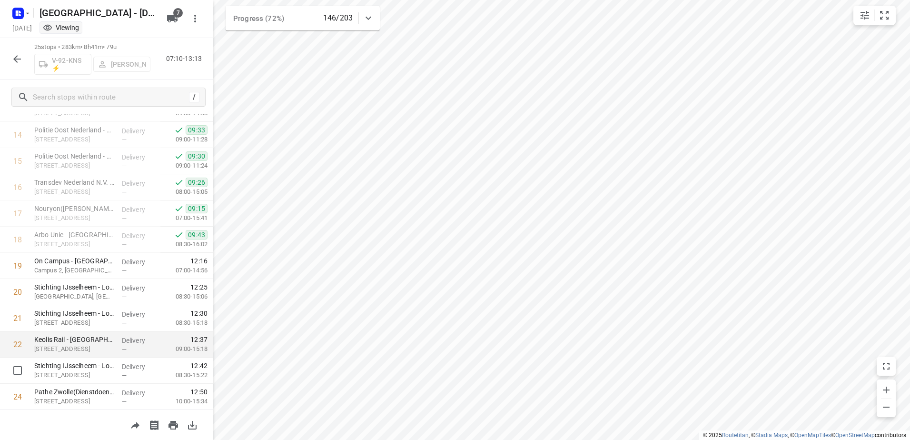
scroll to position [433, 0]
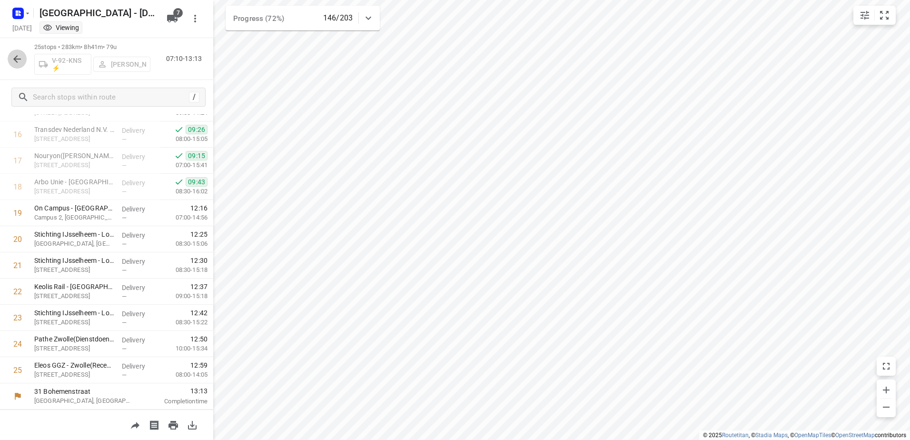
click at [19, 57] on icon "button" at bounding box center [16, 58] width 11 height 11
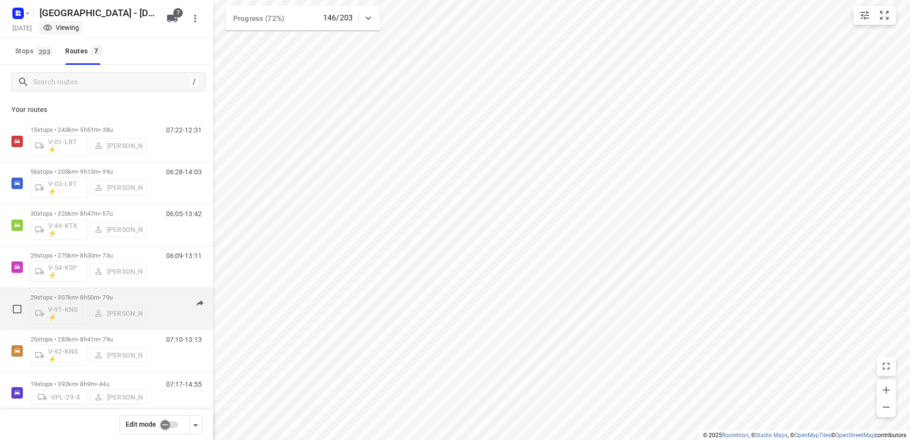
click at [80, 293] on div "29 stops • 307km • 8h50m • 79u V-91-KNS ⚡ [PERSON_NAME]" at bounding box center [88, 308] width 116 height 39
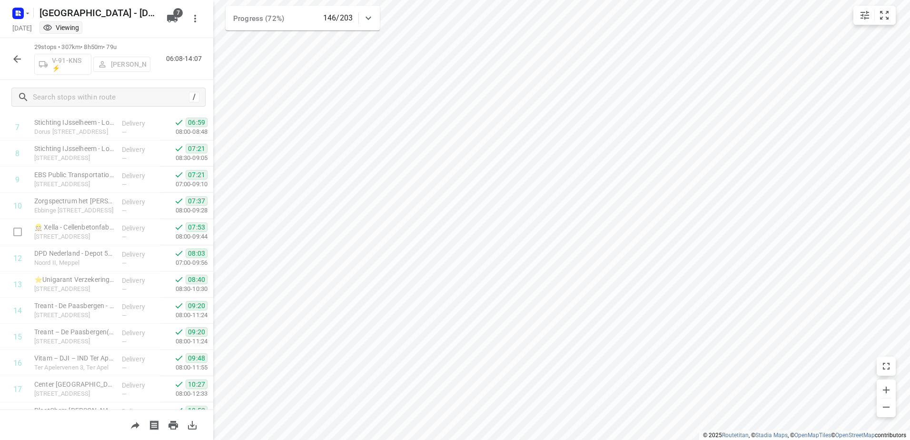
scroll to position [0, 0]
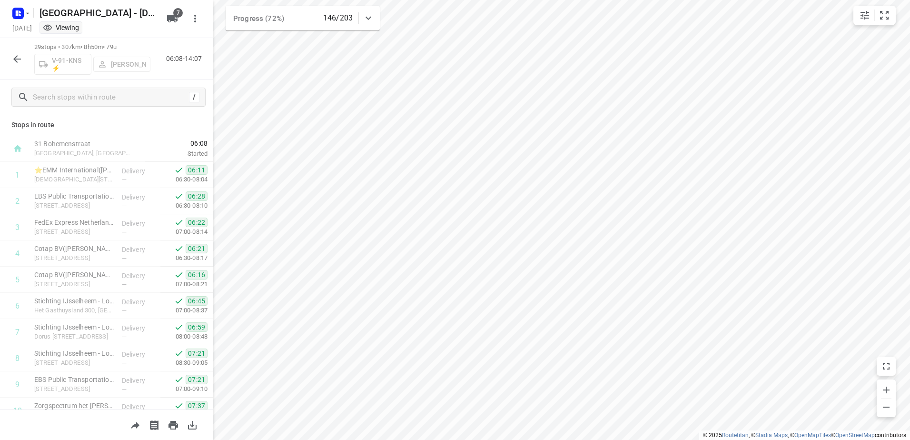
click at [21, 57] on icon "button" at bounding box center [16, 58] width 11 height 11
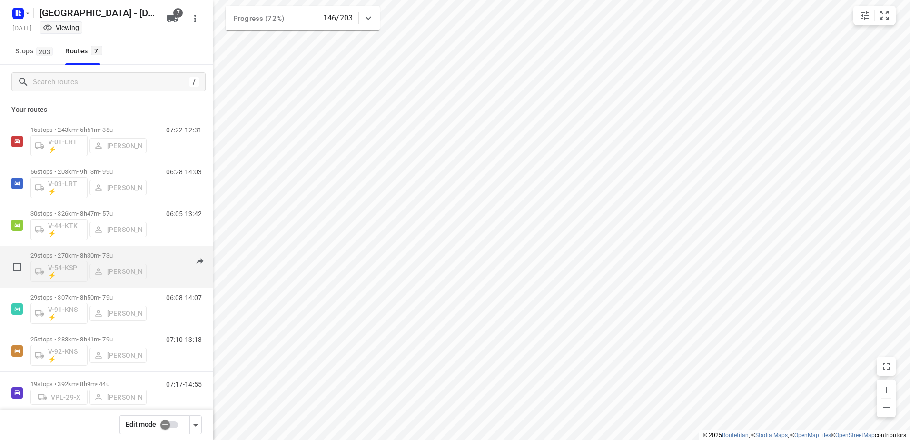
click at [91, 257] on p "29 stops • 270km • 8h30m • 73u" at bounding box center [88, 255] width 116 height 7
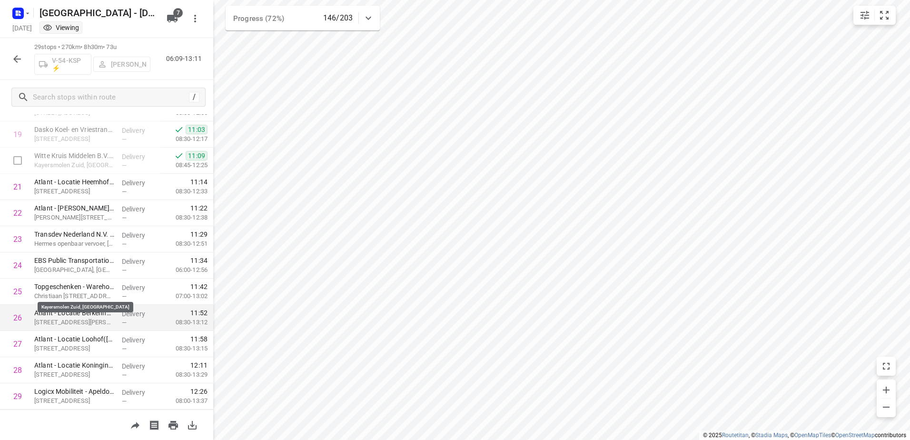
scroll to position [538, 0]
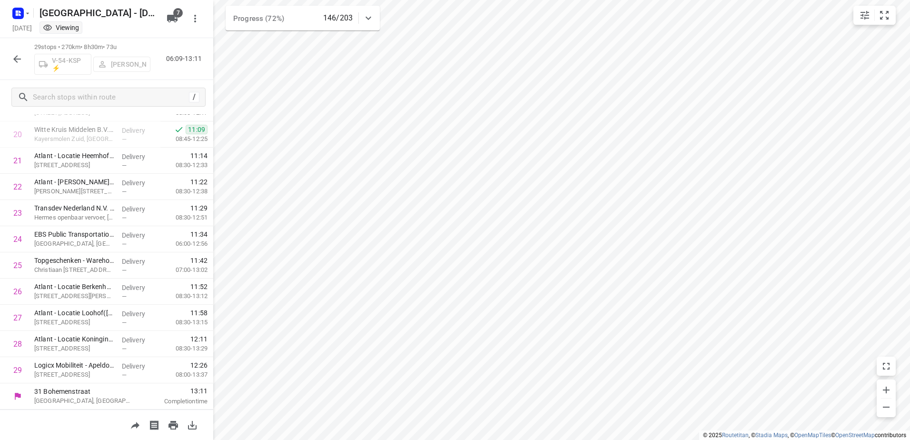
click at [23, 61] on button "button" at bounding box center [17, 58] width 19 height 19
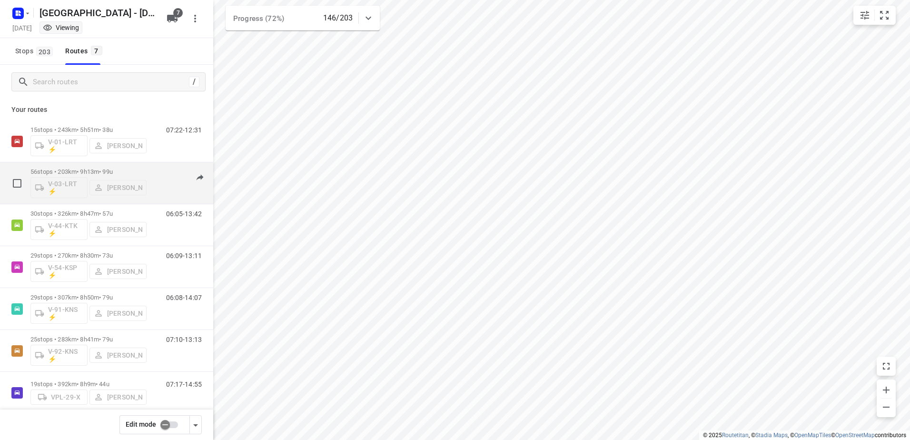
click at [92, 171] on p "56 stops • 203km • 9h13m • 99u" at bounding box center [88, 171] width 116 height 7
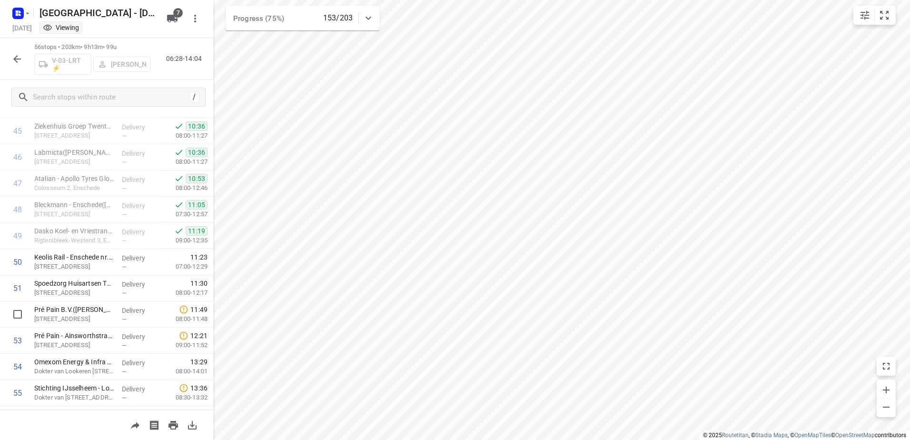
scroll to position [1244, 0]
